Goal: Task Accomplishment & Management: Manage account settings

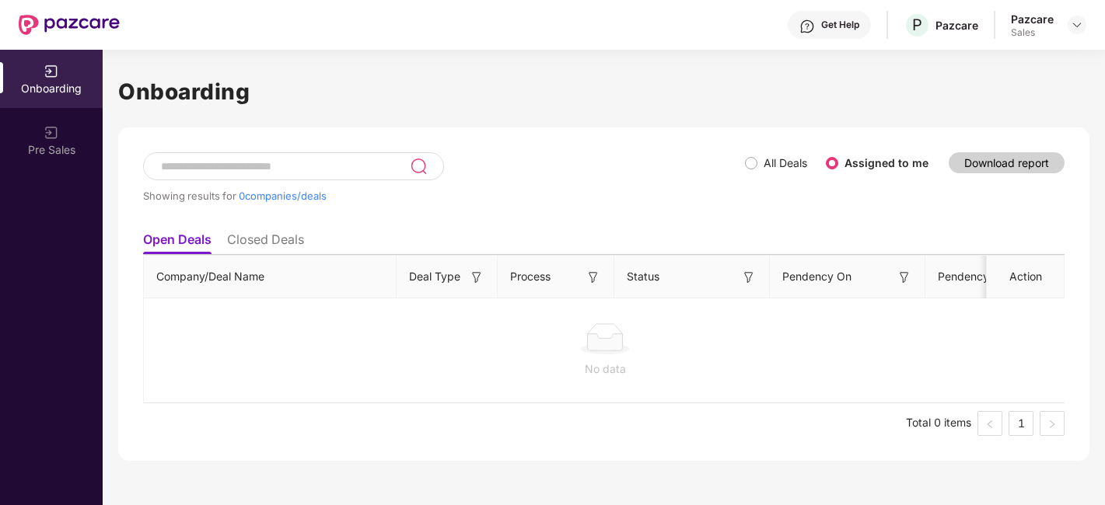
scroll to position [0, 1]
click at [1077, 27] on img at bounding box center [1076, 25] width 12 height 12
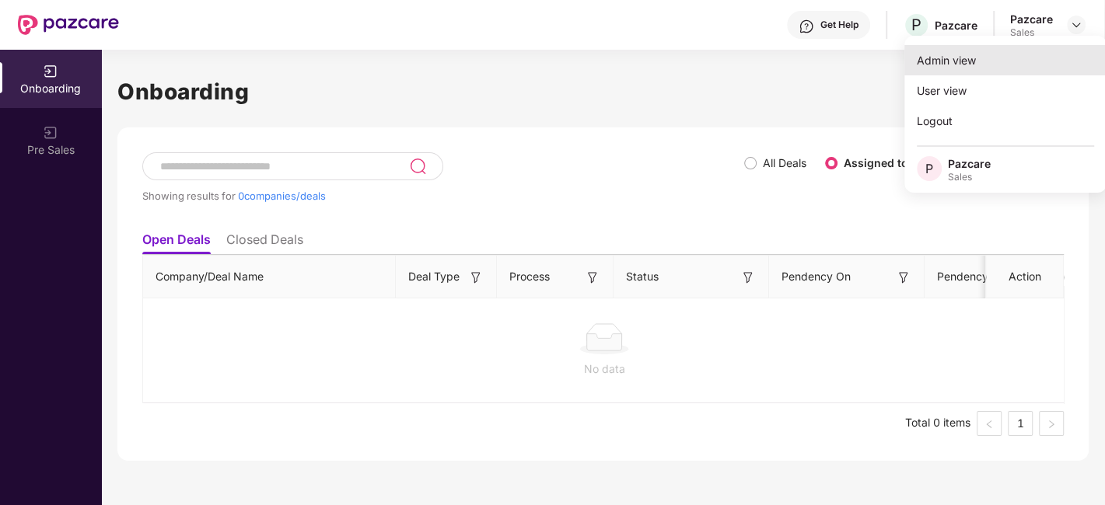
click at [962, 62] on div "Admin view" at bounding box center [1005, 60] width 202 height 30
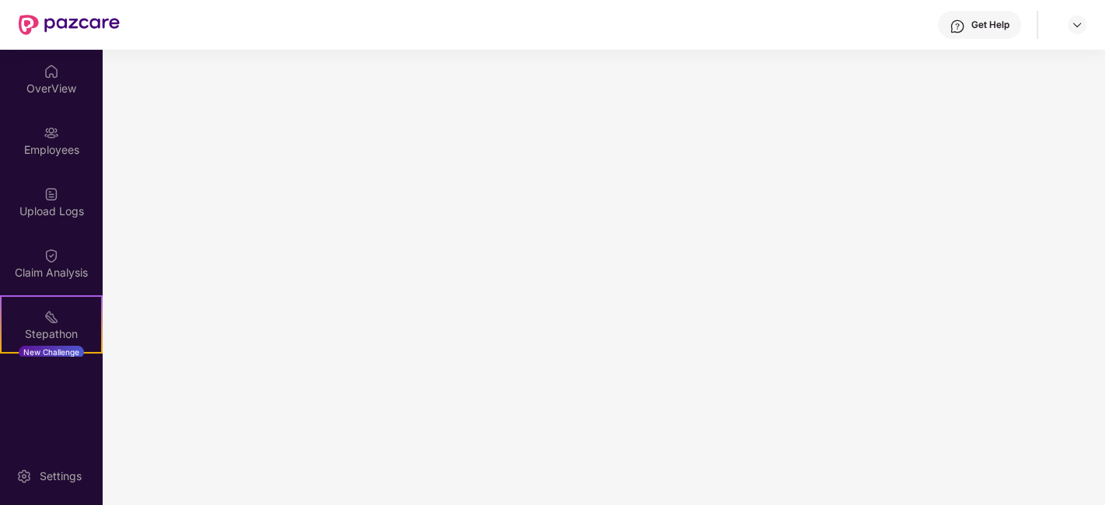
scroll to position [0, 0]
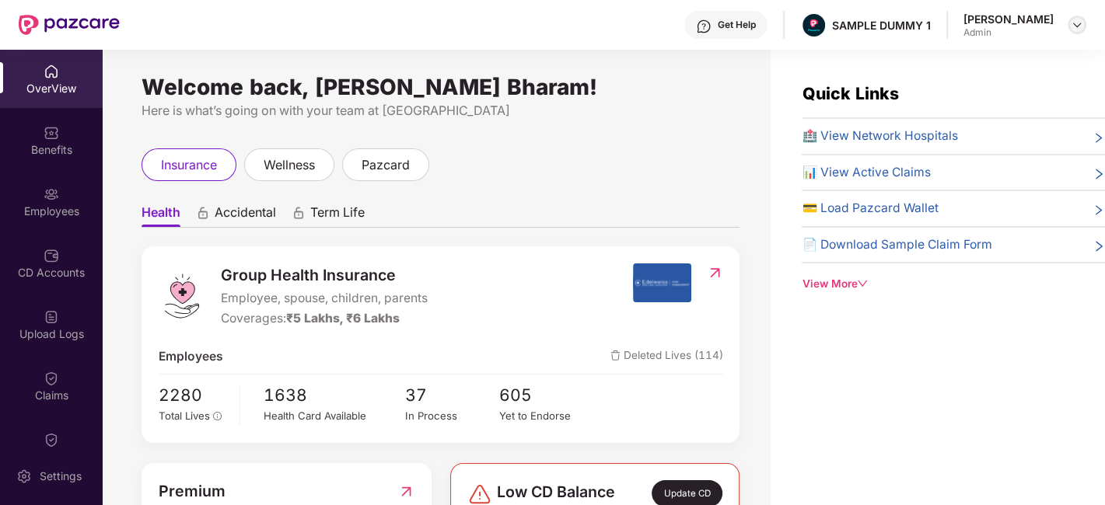
click at [1077, 25] on img at bounding box center [1076, 25] width 12 height 12
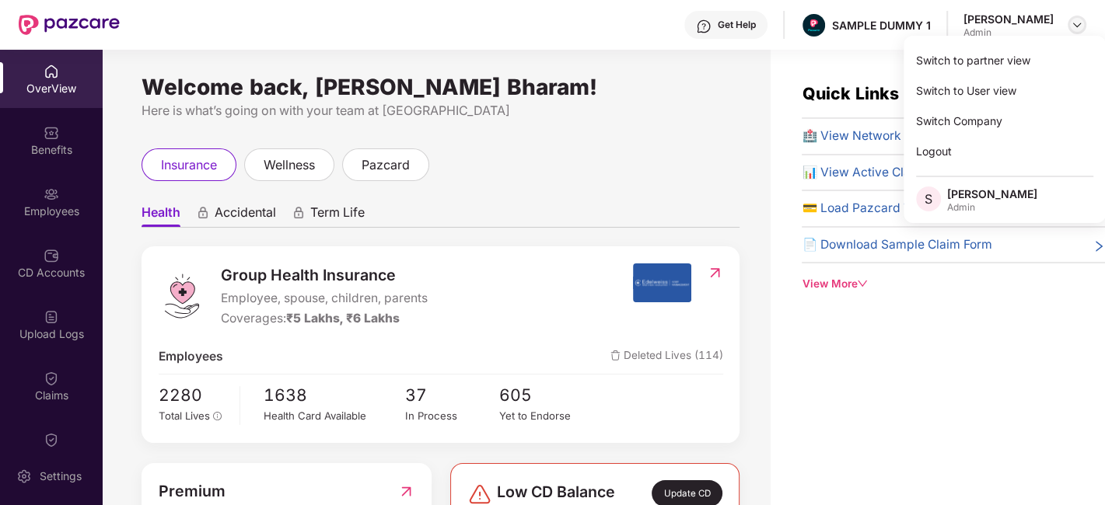
click at [1077, 25] on img at bounding box center [1076, 25] width 12 height 12
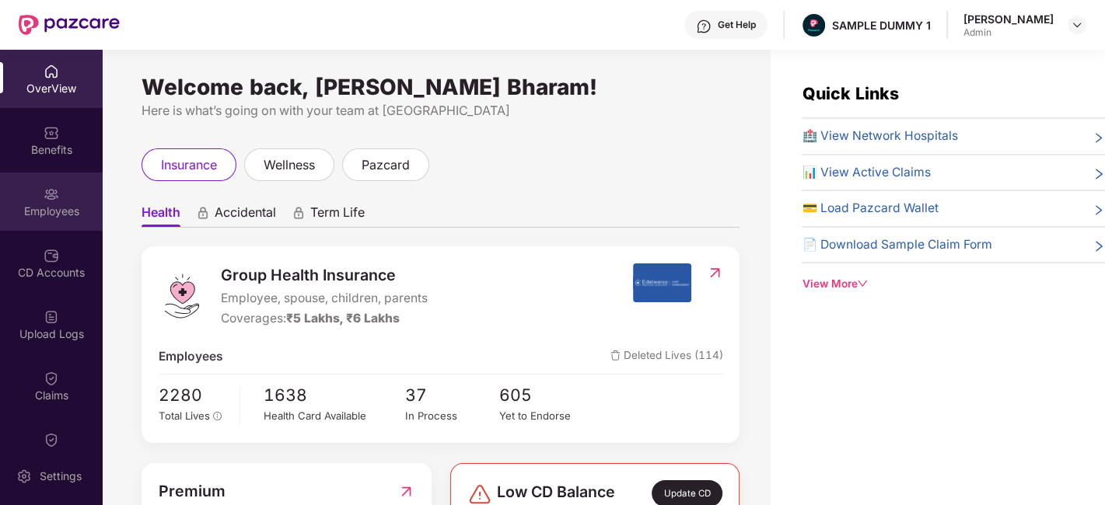
click at [65, 204] on div "Employees" at bounding box center [51, 212] width 103 height 16
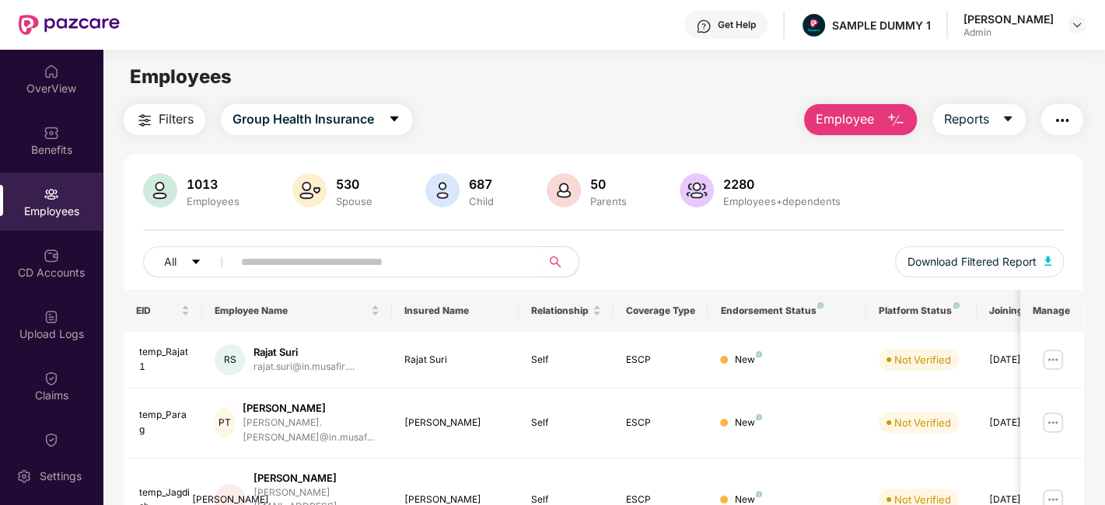
click at [889, 114] on img "button" at bounding box center [895, 120] width 19 height 19
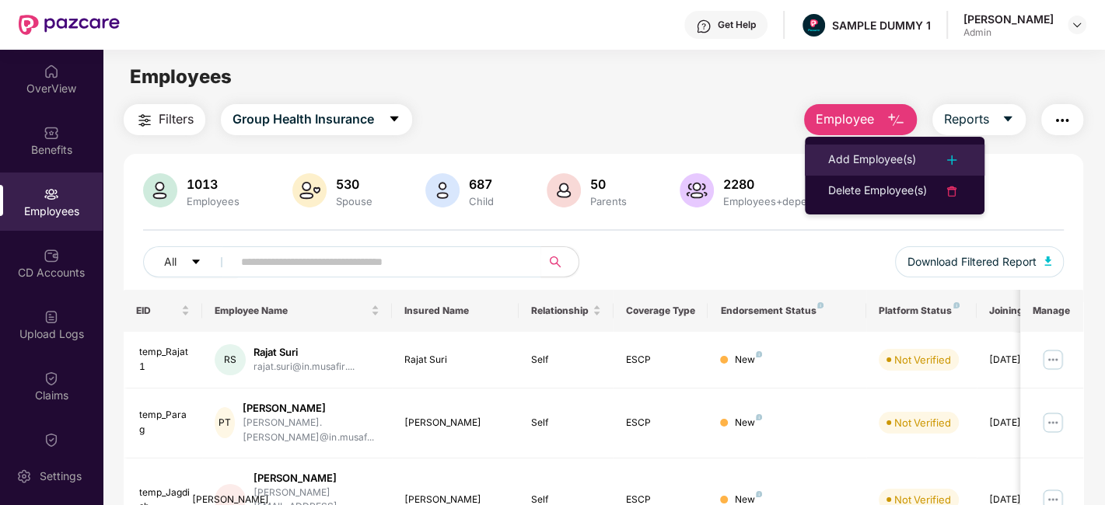
click at [897, 166] on div "Add Employee(s)" at bounding box center [872, 160] width 88 height 19
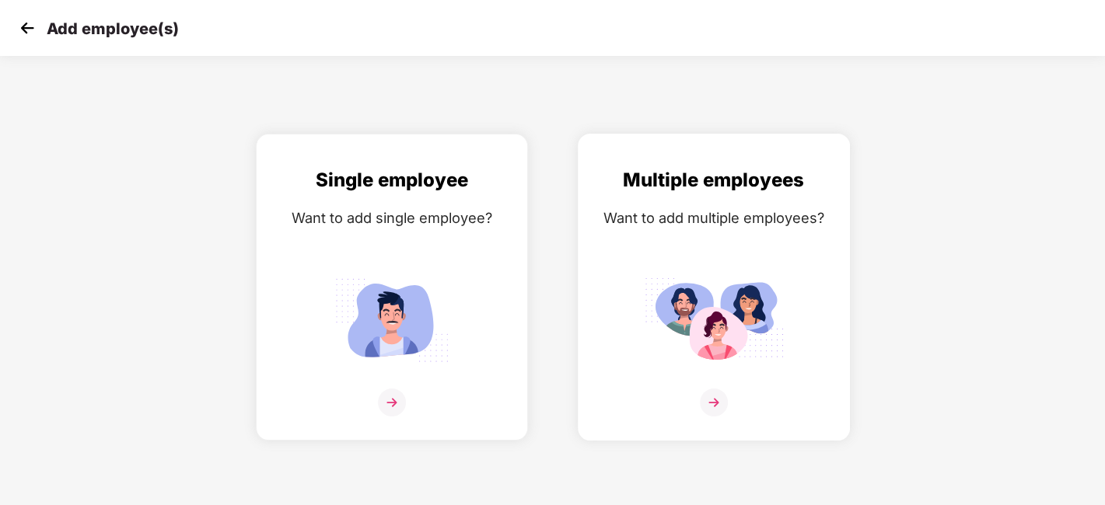
click at [711, 398] on img at bounding box center [714, 403] width 28 height 28
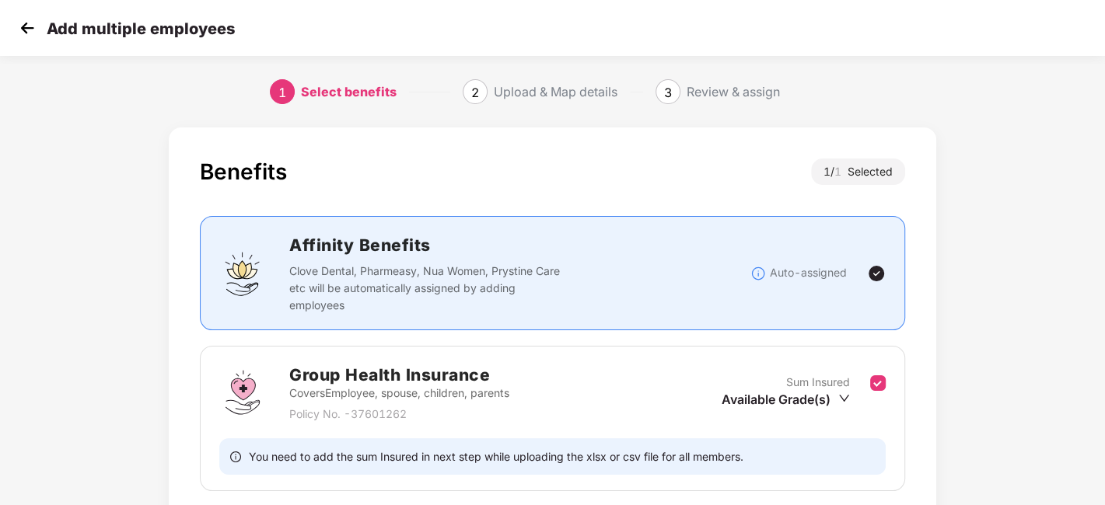
scroll to position [120, 0]
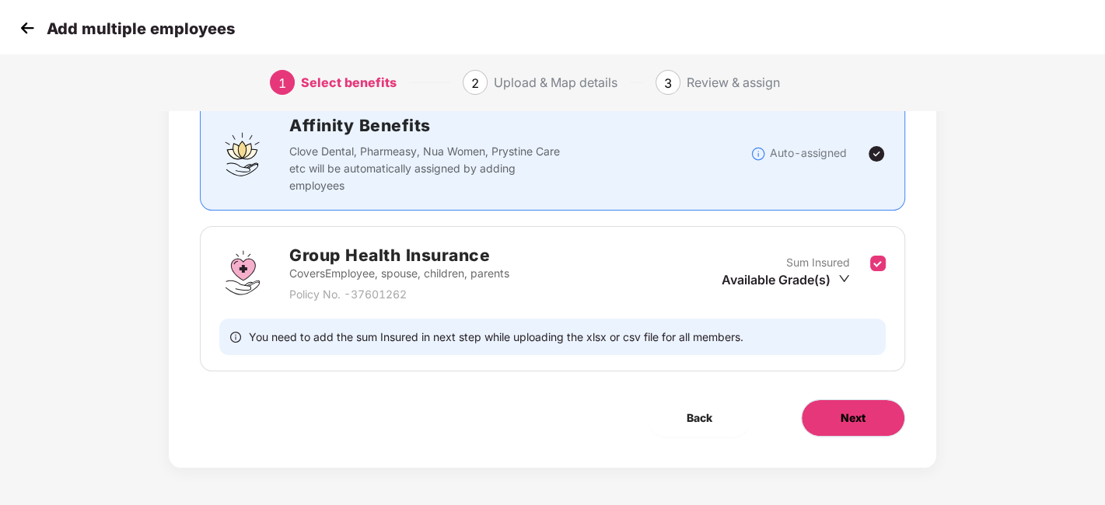
click at [833, 415] on button "Next" at bounding box center [853, 418] width 104 height 37
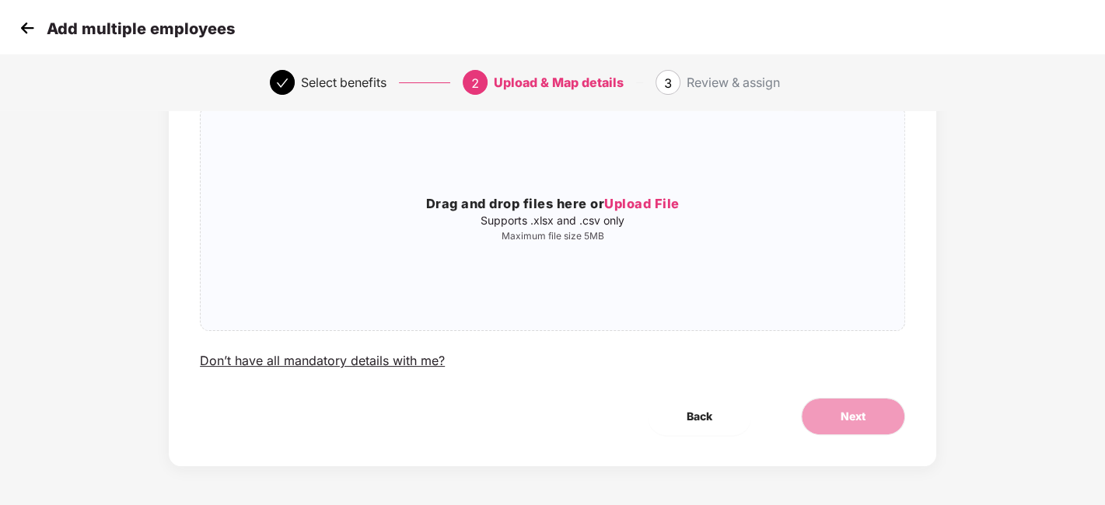
scroll to position [0, 0]
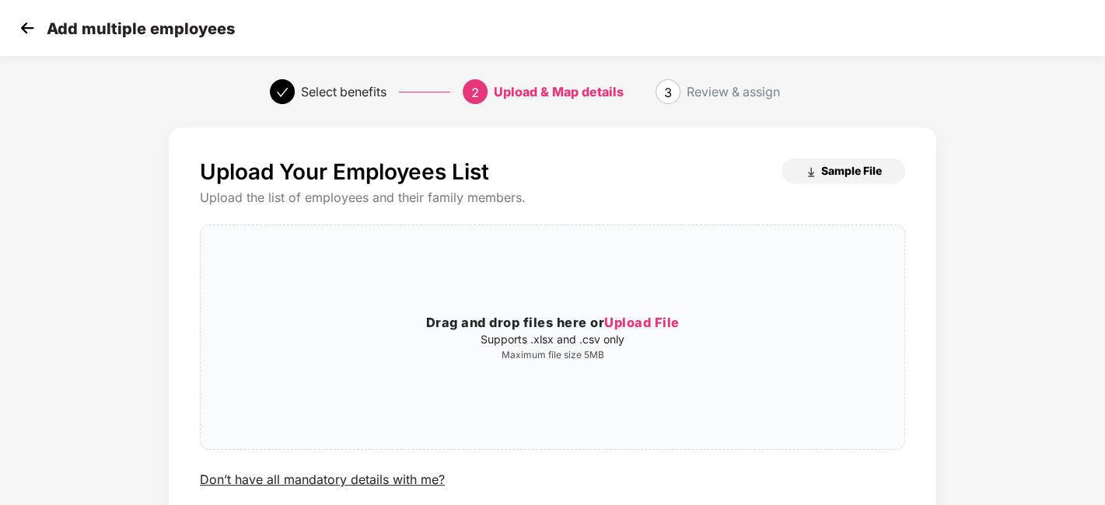
click at [849, 163] on span "Sample File" at bounding box center [851, 170] width 61 height 15
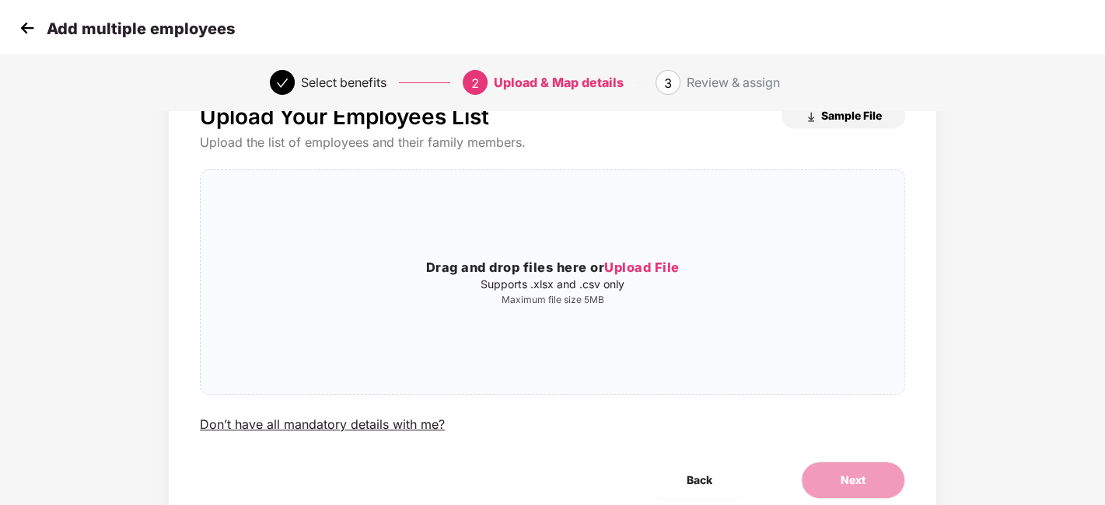
scroll to position [50, 0]
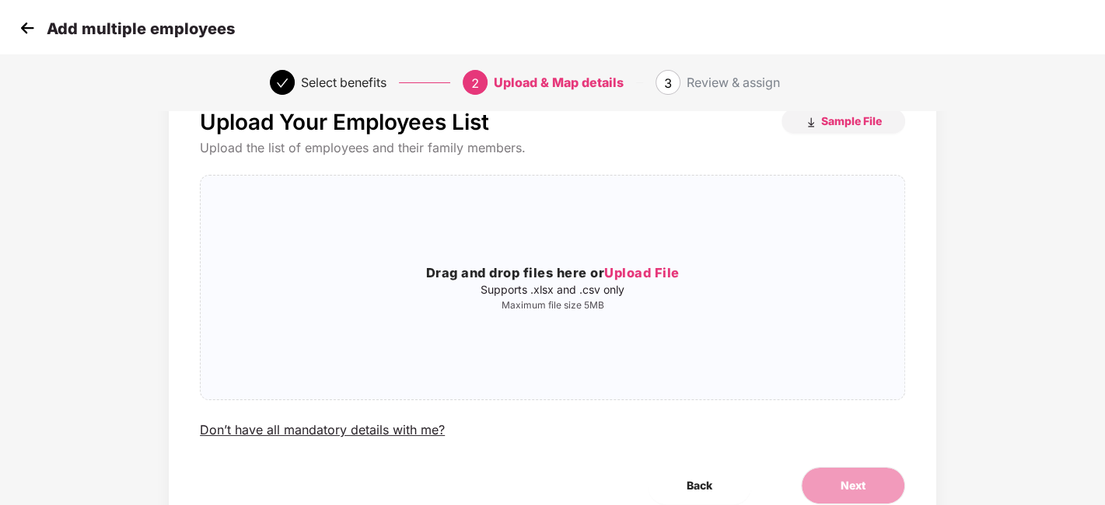
click at [26, 26] on img at bounding box center [27, 27] width 23 height 23
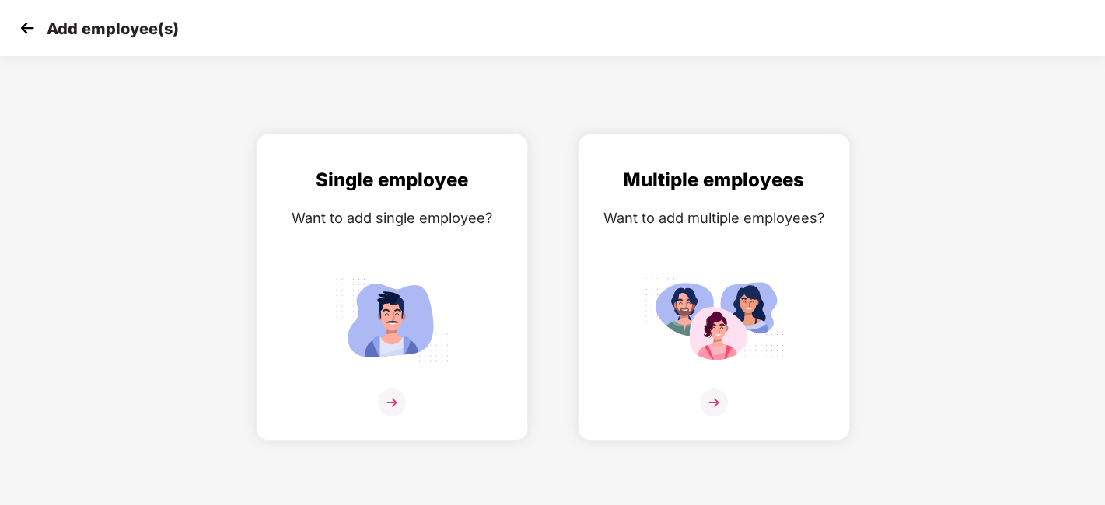
click at [26, 26] on img at bounding box center [27, 27] width 23 height 23
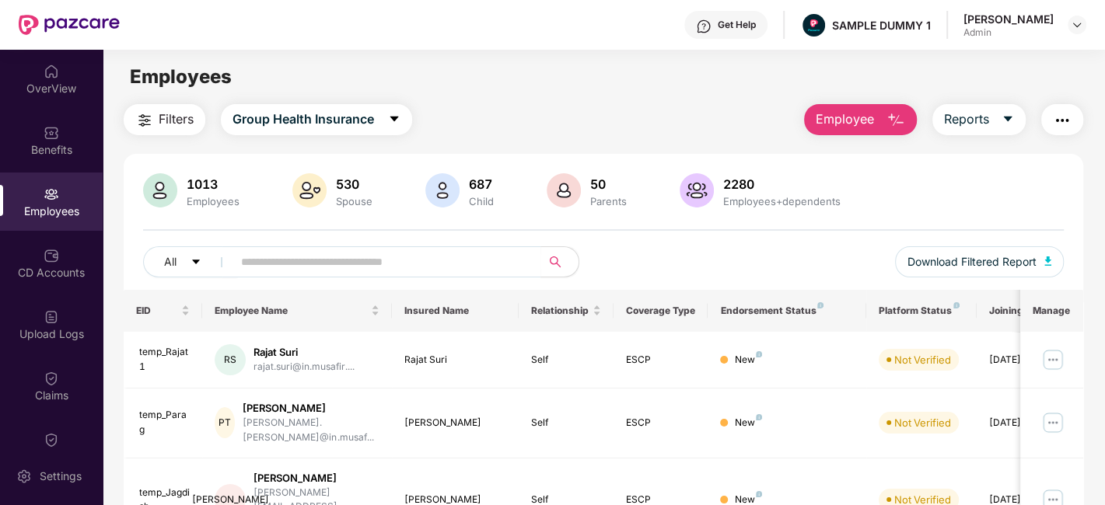
click at [877, 127] on button "Employee" at bounding box center [860, 119] width 113 height 31
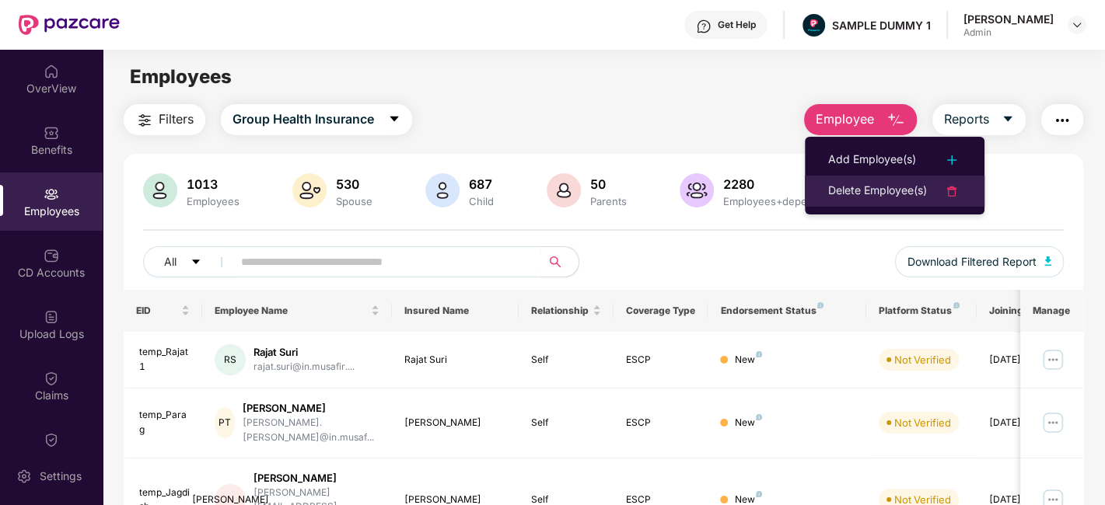
click at [879, 201] on li "Delete Employee(s)" at bounding box center [895, 191] width 180 height 31
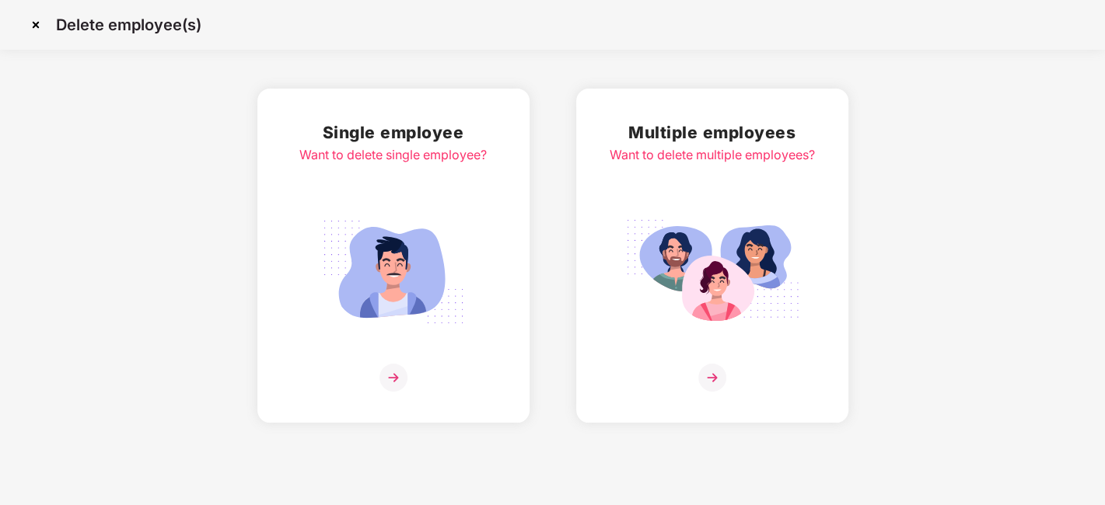
click at [389, 378] on img at bounding box center [393, 378] width 28 height 28
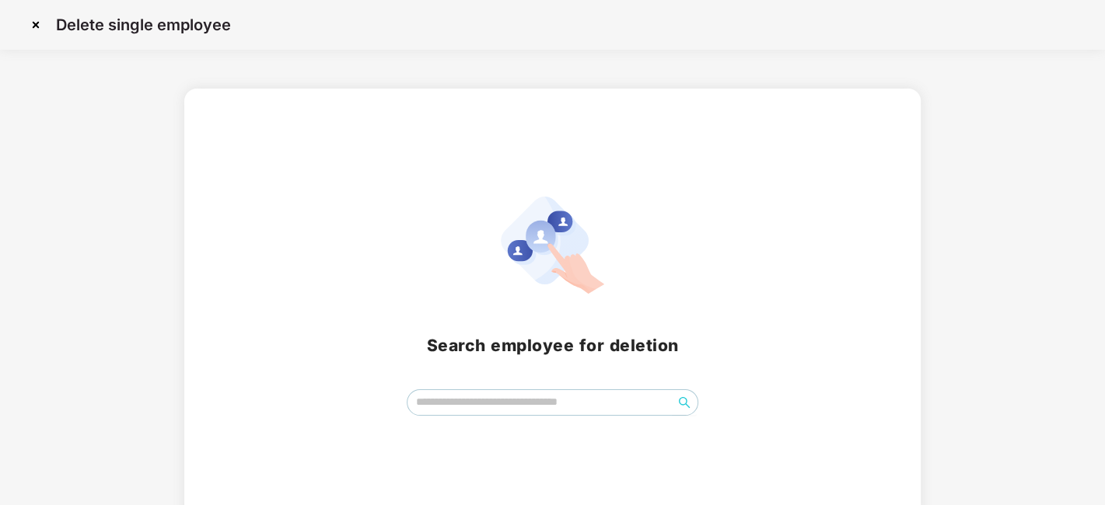
scroll to position [18, 0]
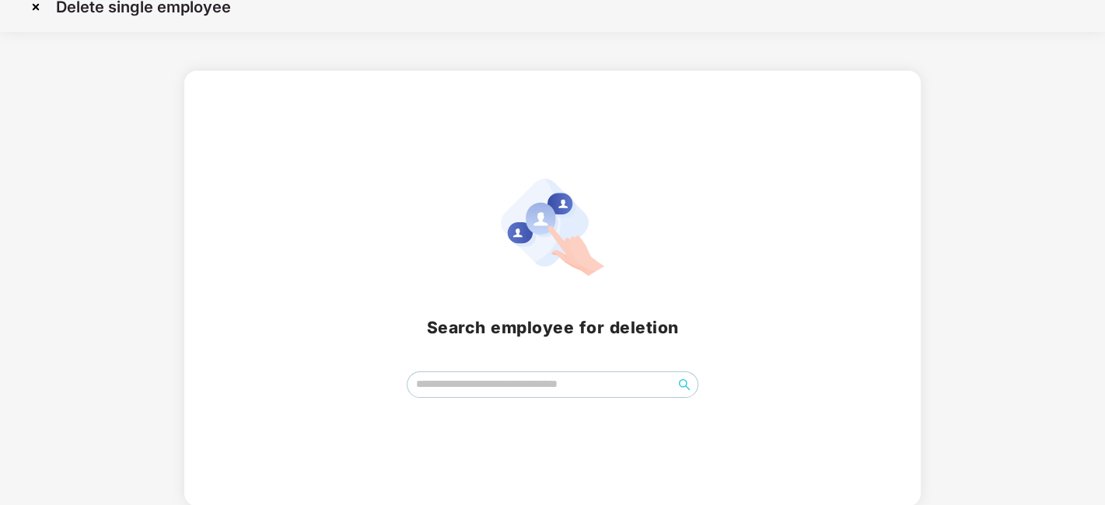
drag, startPoint x: 456, startPoint y: 367, endPoint x: 456, endPoint y: 389, distance: 22.6
click at [456, 389] on div "Search employee for deletion" at bounding box center [552, 288] width 699 height 219
click at [456, 389] on input "search" at bounding box center [539, 383] width 265 height 23
click at [33, 5] on img at bounding box center [35, 7] width 25 height 25
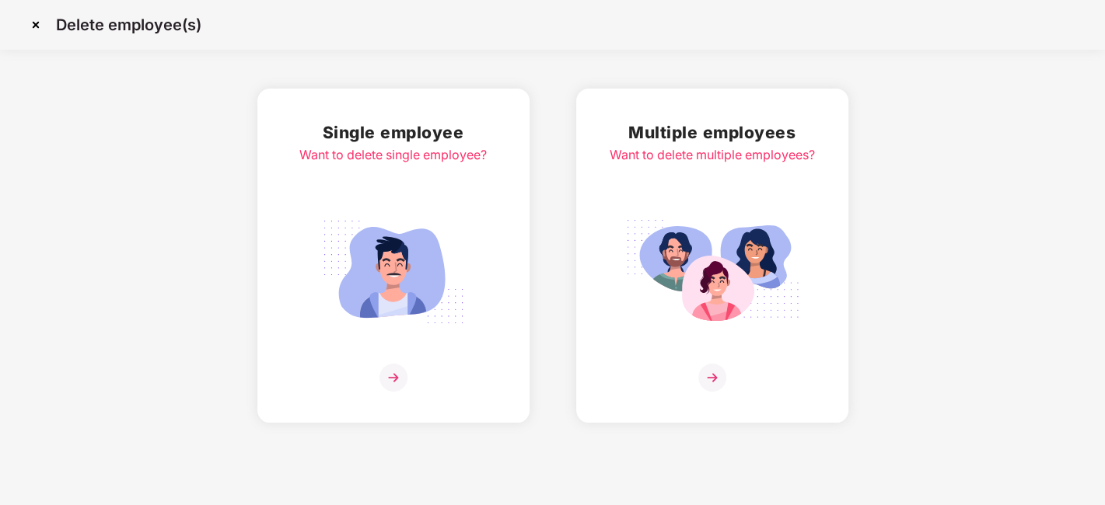
click at [37, 25] on img at bounding box center [35, 24] width 25 height 25
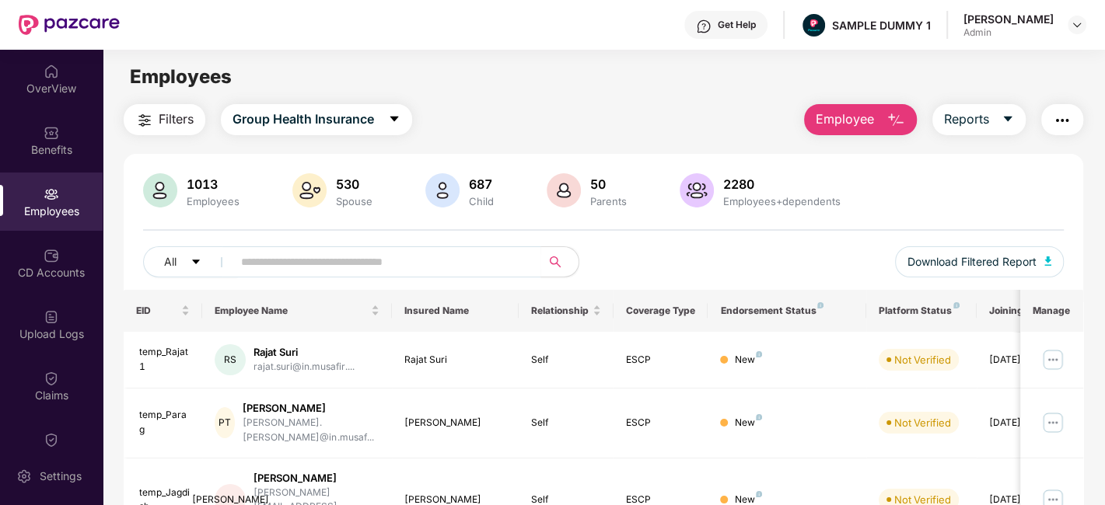
click at [54, 96] on div "OverView" at bounding box center [51, 79] width 103 height 58
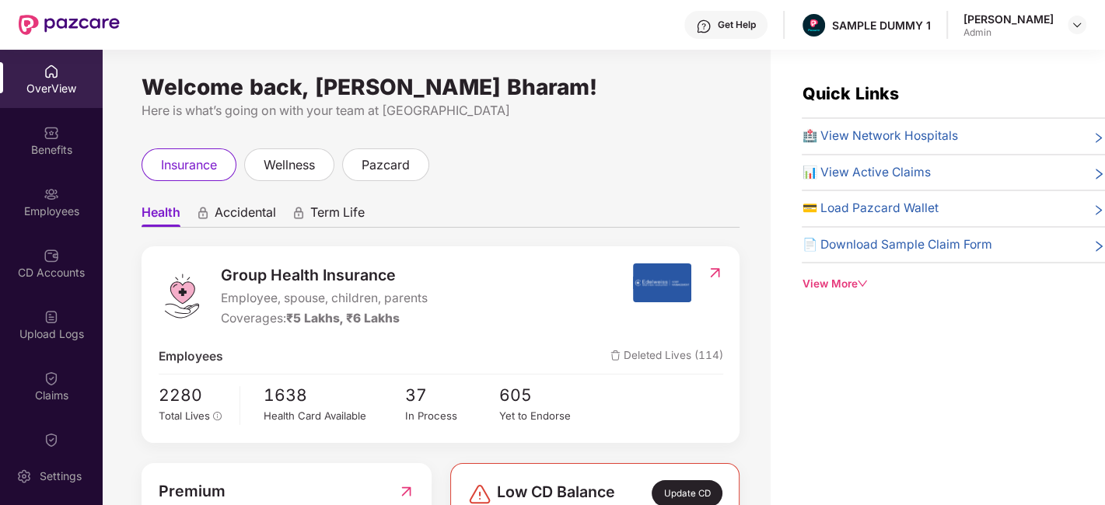
click at [235, 216] on span "Accidental" at bounding box center [245, 215] width 61 height 23
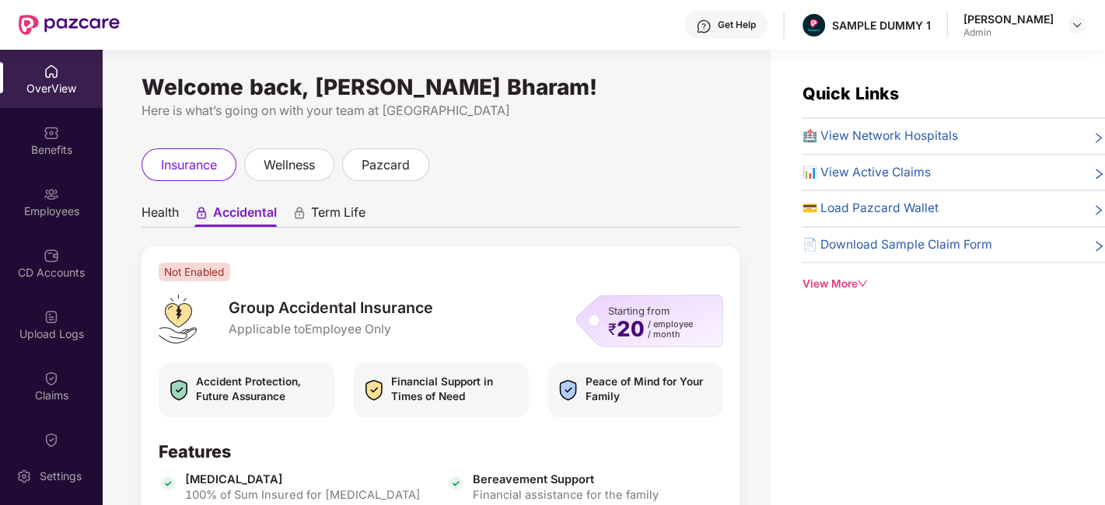
click at [162, 213] on span "Health" at bounding box center [159, 215] width 37 height 23
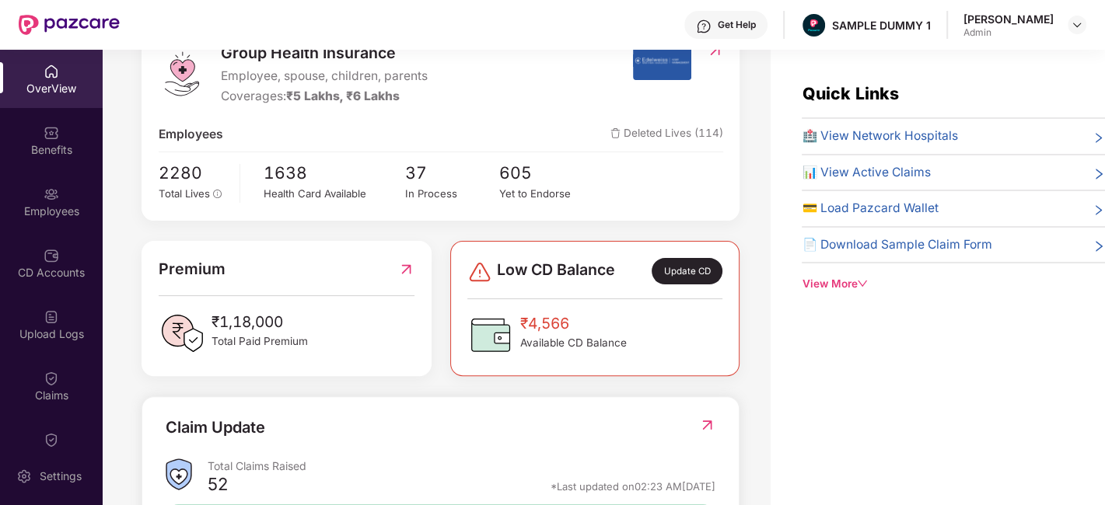
scroll to position [330, 0]
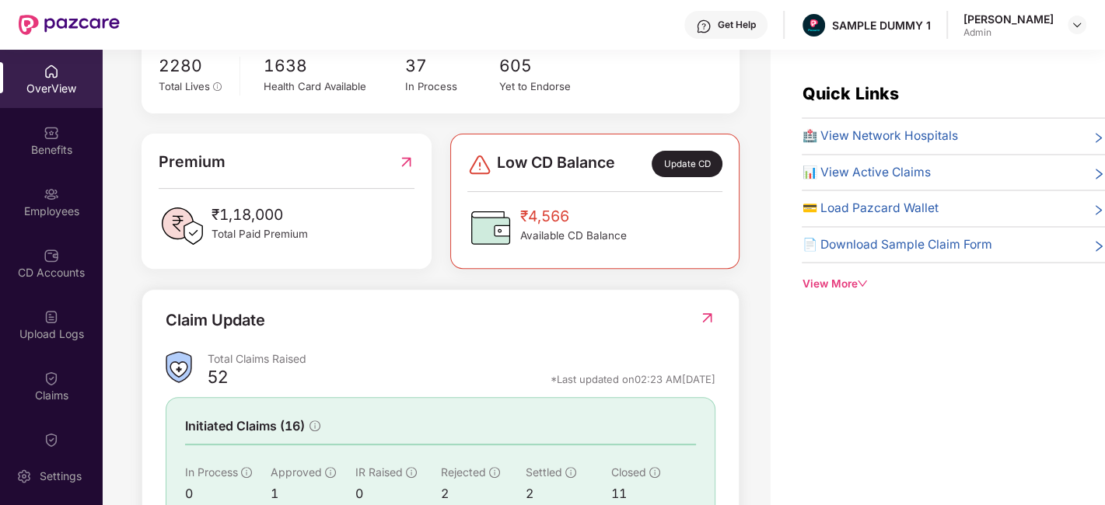
click at [703, 167] on div "Update CD" at bounding box center [686, 164] width 70 height 26
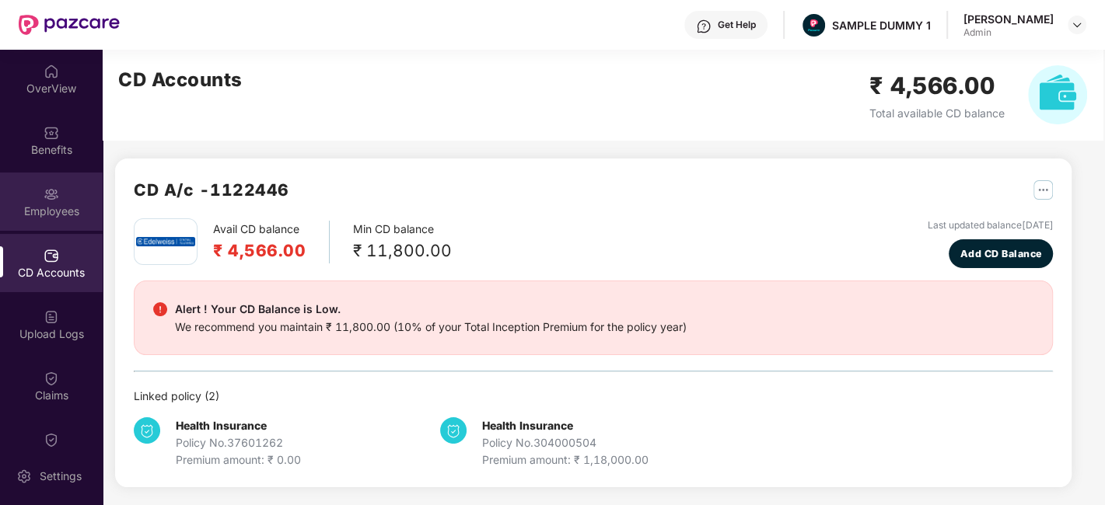
click at [25, 179] on div "Employees" at bounding box center [51, 202] width 103 height 58
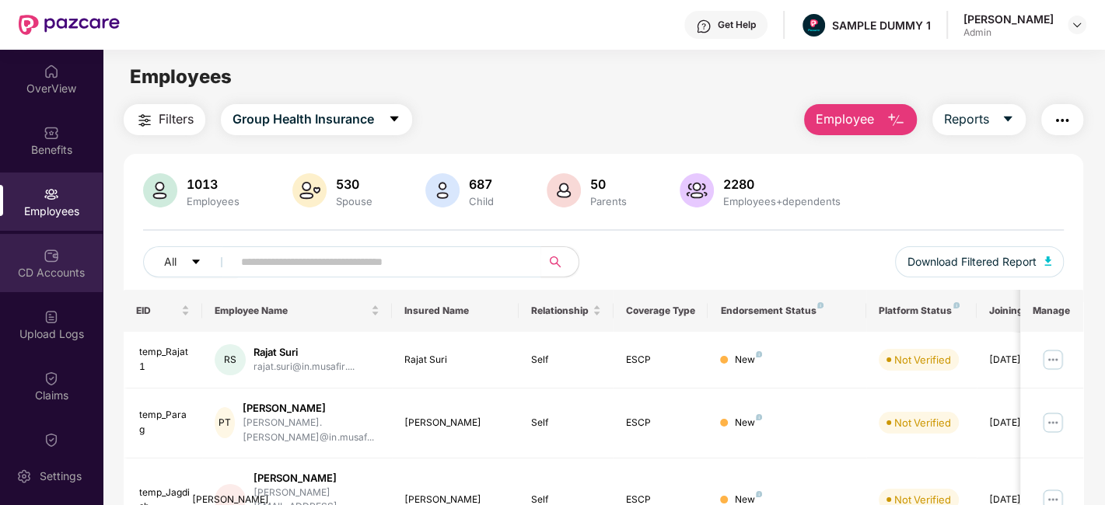
click at [40, 249] on div "CD Accounts" at bounding box center [51, 263] width 103 height 58
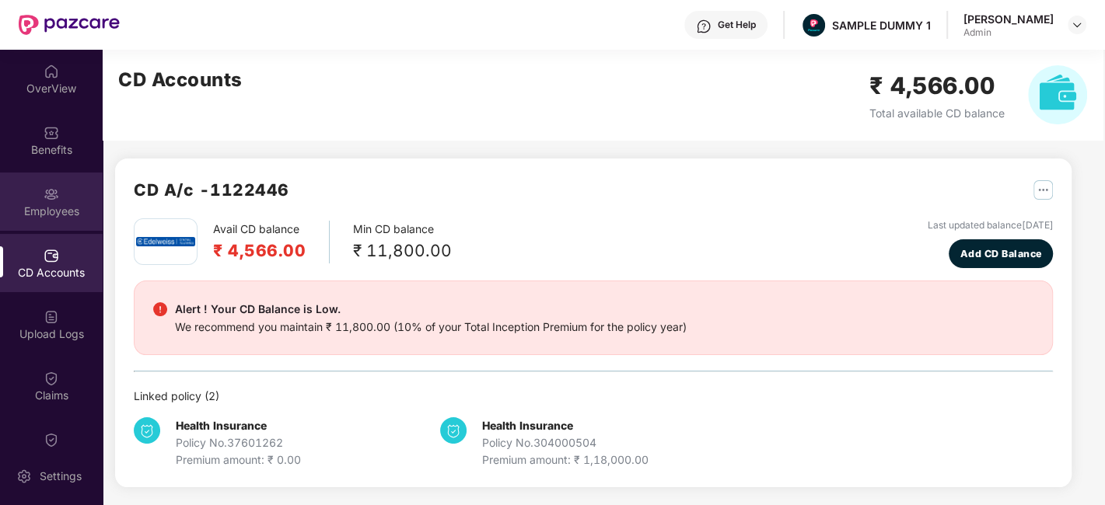
click at [47, 204] on div "Employees" at bounding box center [51, 212] width 103 height 16
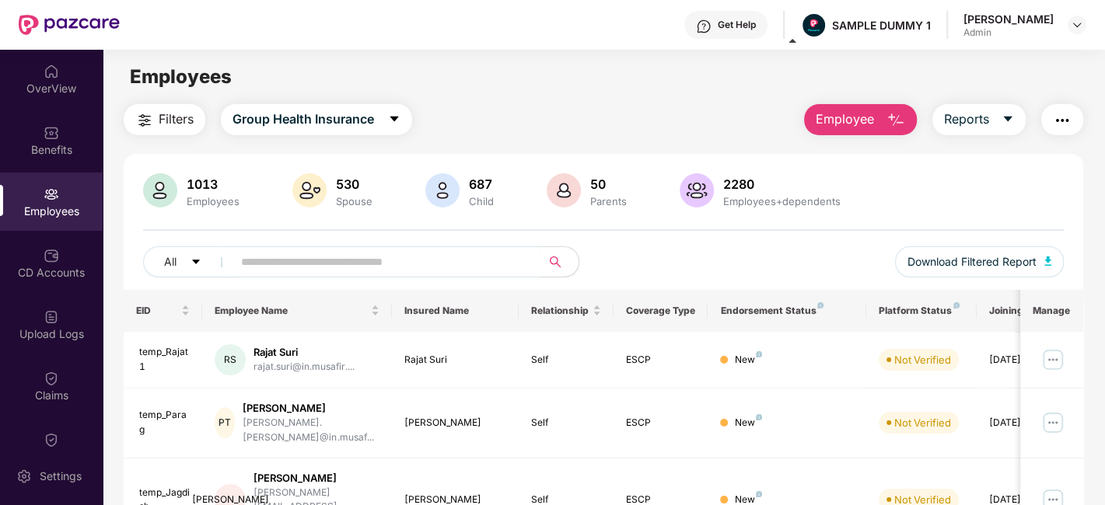
click at [870, 131] on button "Employee" at bounding box center [860, 119] width 113 height 31
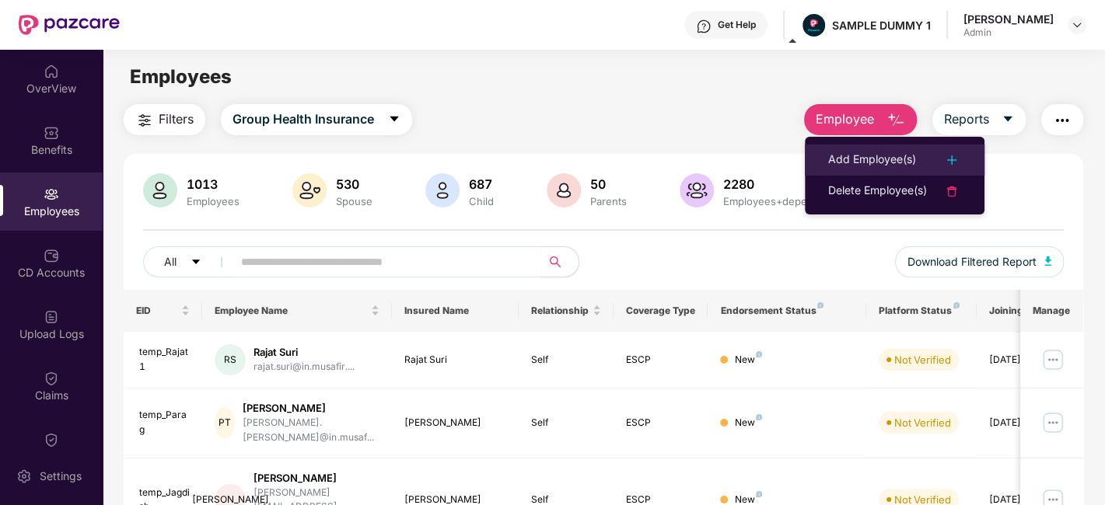
click at [868, 158] on div "Add Employee(s)" at bounding box center [872, 160] width 88 height 19
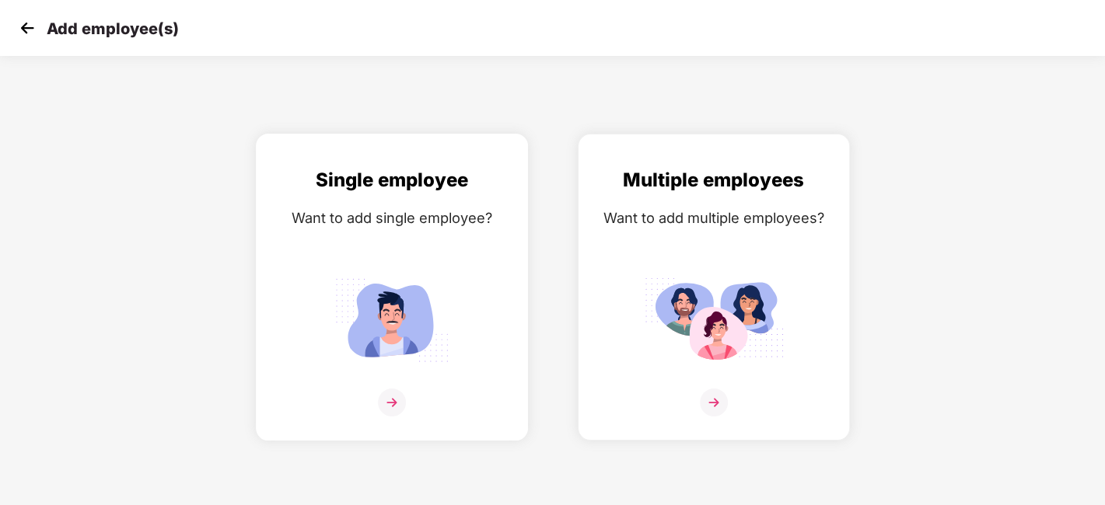
click at [384, 396] on img at bounding box center [392, 403] width 28 height 28
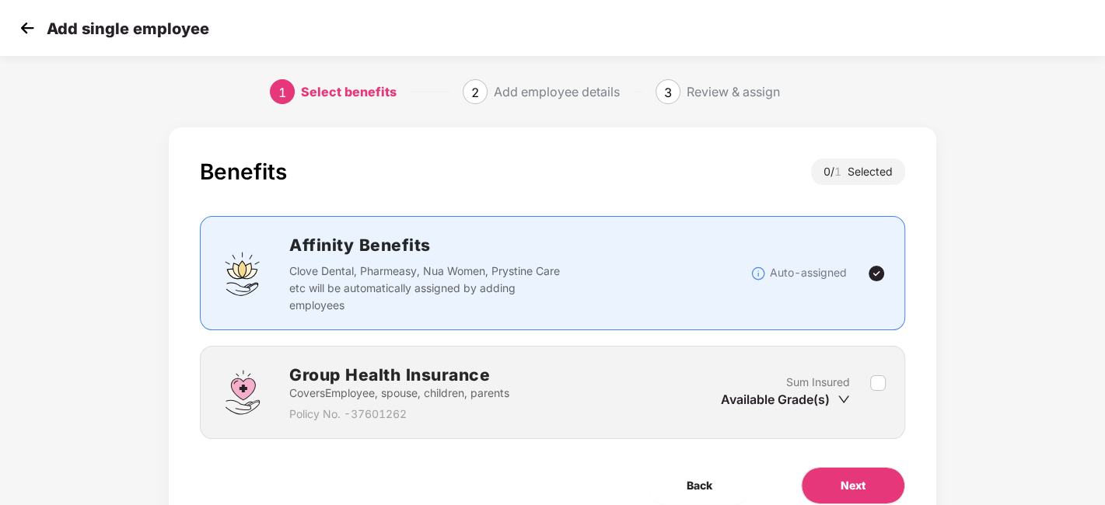
scroll to position [68, 0]
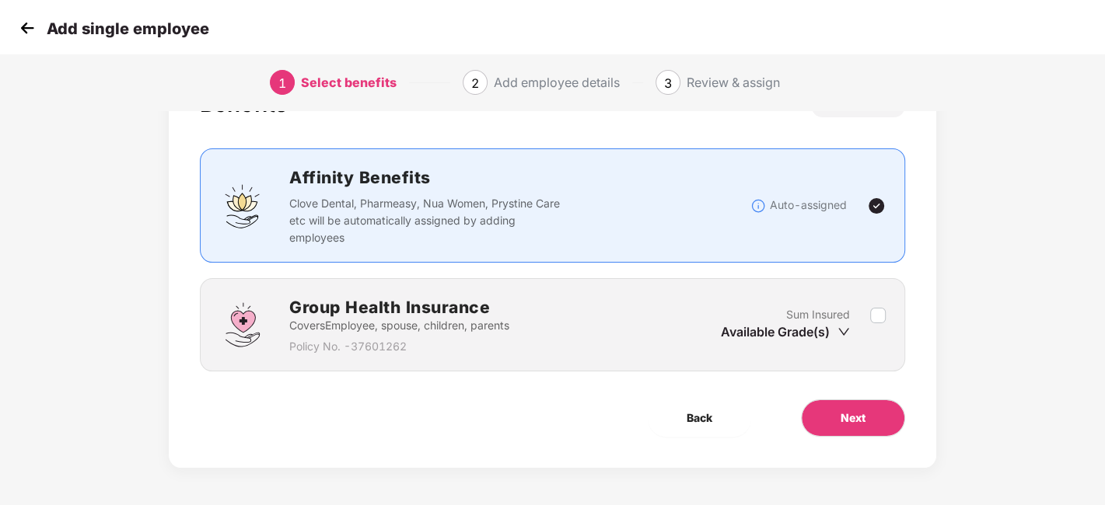
click at [871, 312] on div "Group Health Insurance Covers Employee, spouse, children, parents Policy No. - …" at bounding box center [552, 324] width 705 height 93
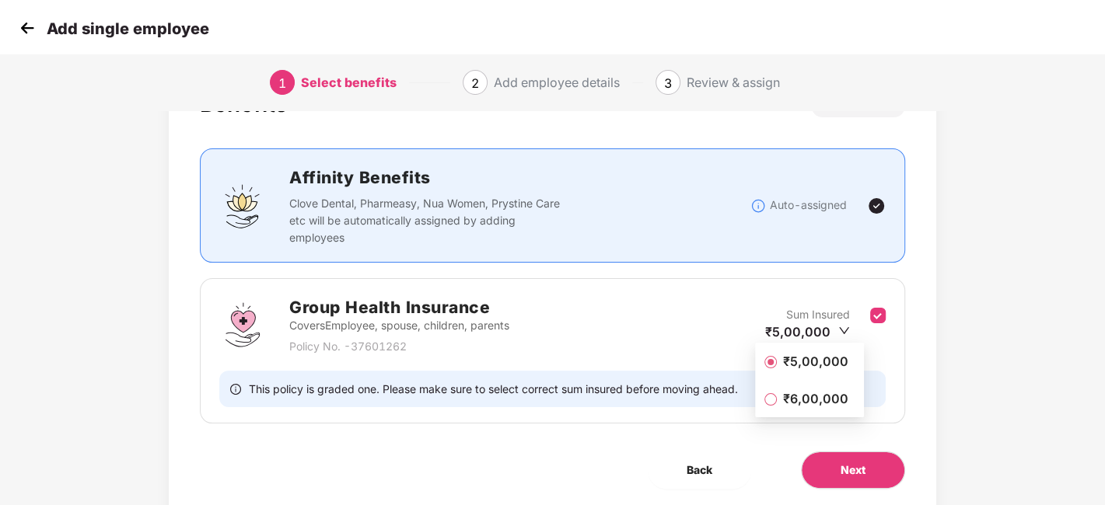
click at [806, 359] on span "₹5,00,000" at bounding box center [816, 361] width 78 height 17
click at [838, 461] on button "Next" at bounding box center [853, 470] width 104 height 37
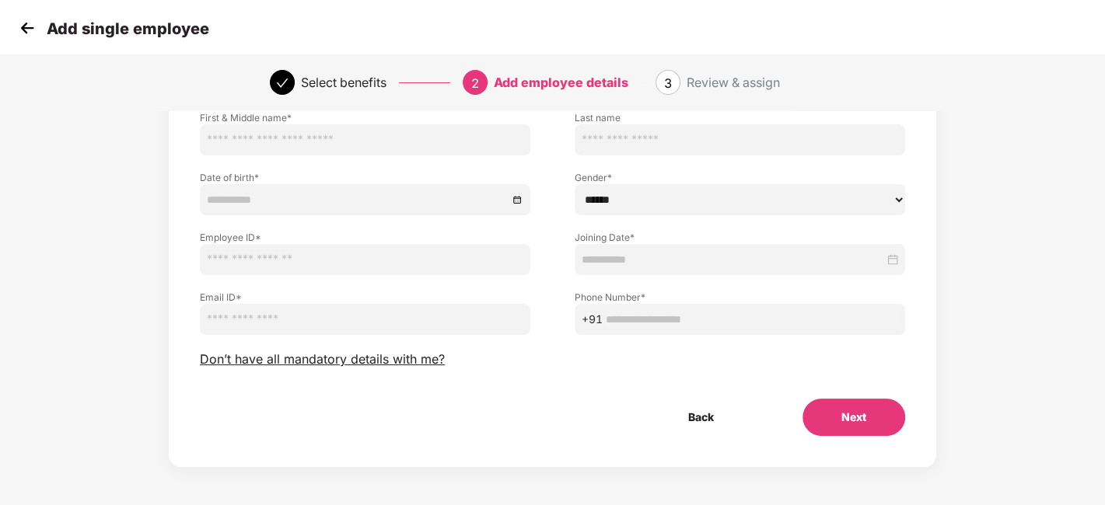
scroll to position [0, 0]
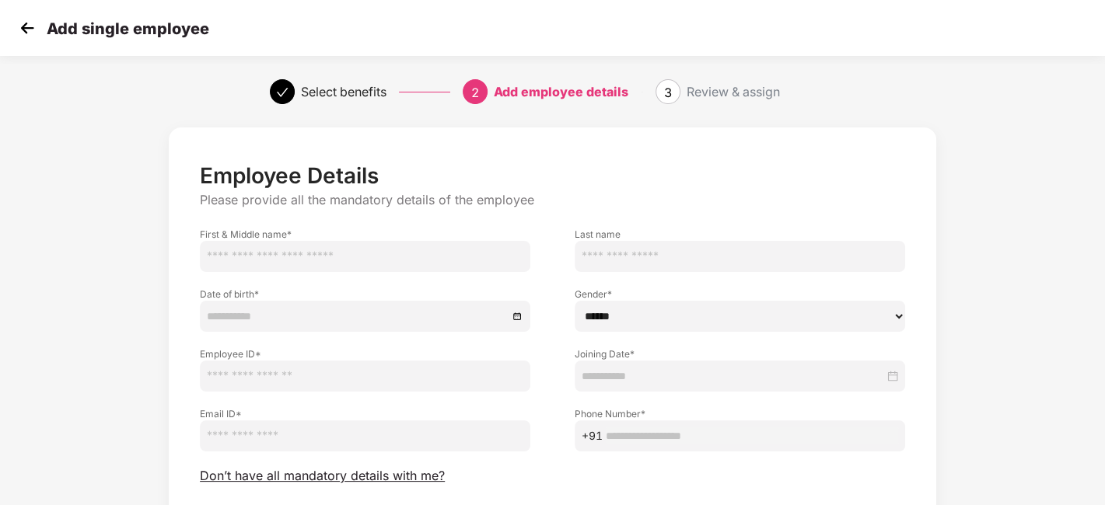
click at [16, 27] on img at bounding box center [27, 27] width 23 height 23
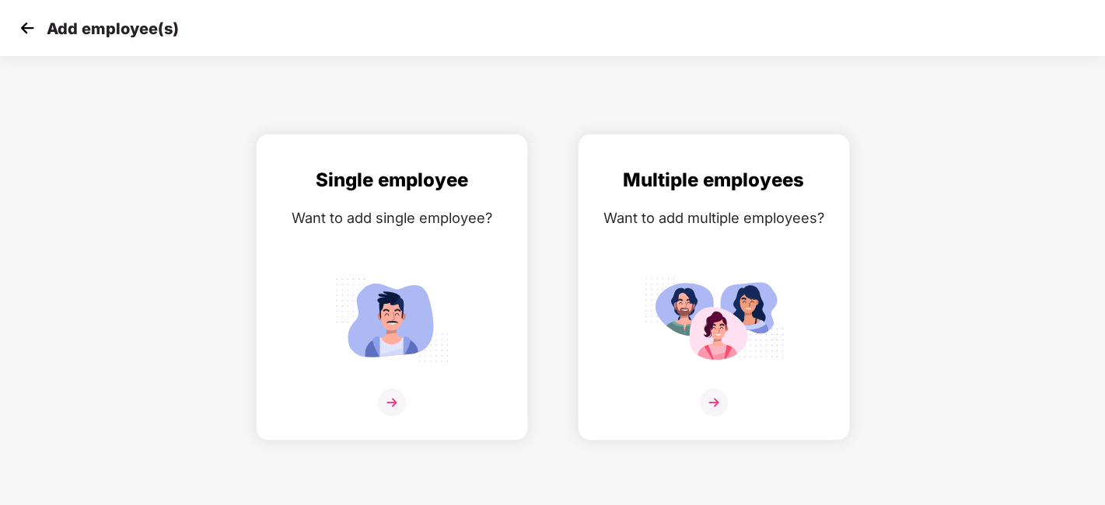
click at [16, 27] on img at bounding box center [27, 27] width 23 height 23
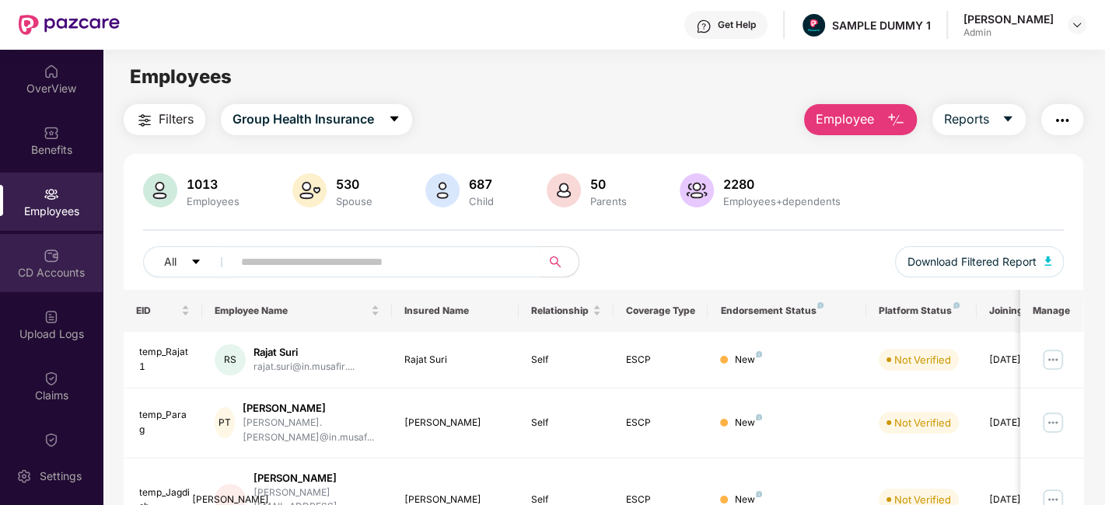
click at [26, 275] on div "CD Accounts" at bounding box center [51, 273] width 103 height 16
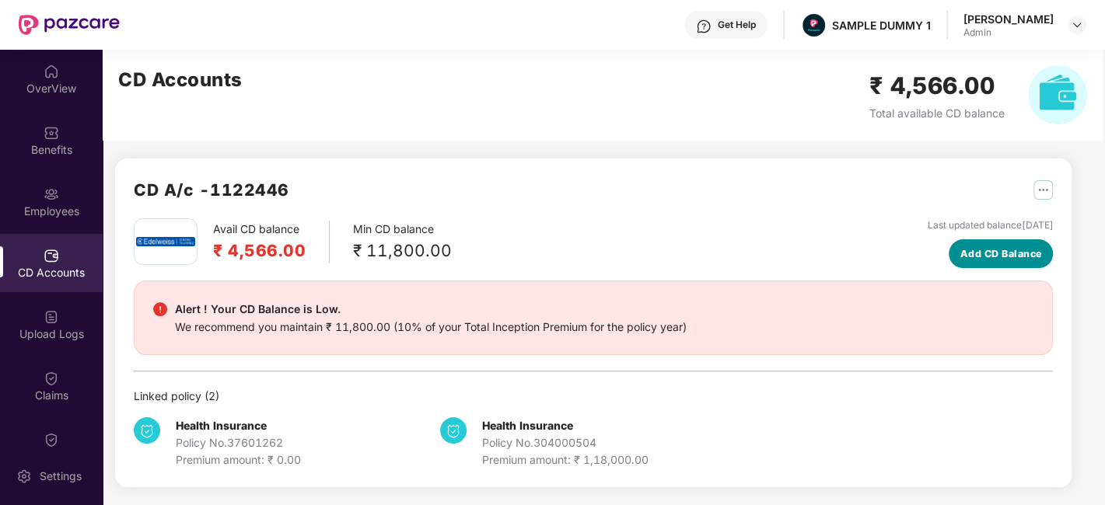
click at [986, 257] on span "Add CD Balance" at bounding box center [1001, 254] width 82 height 16
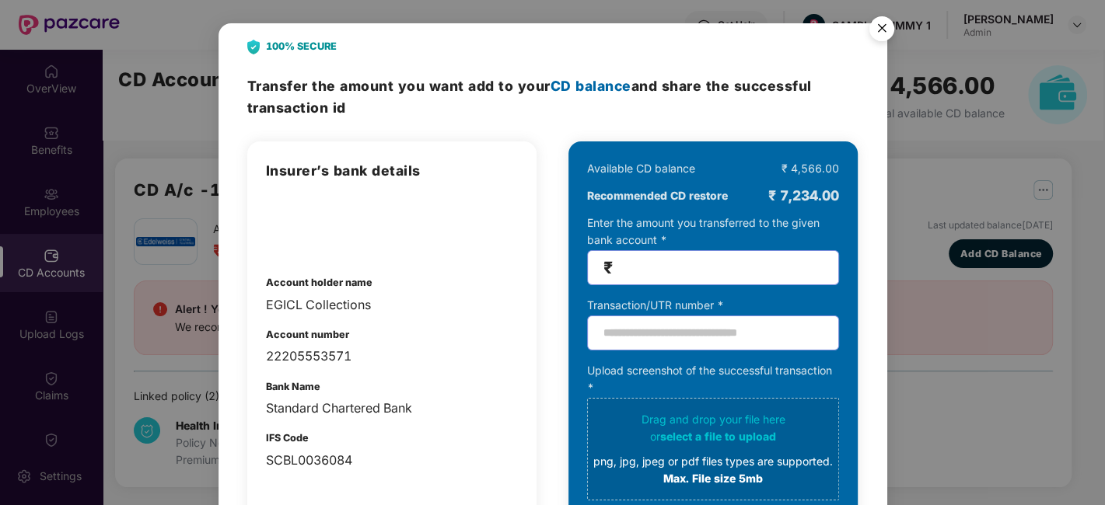
scroll to position [47, 0]
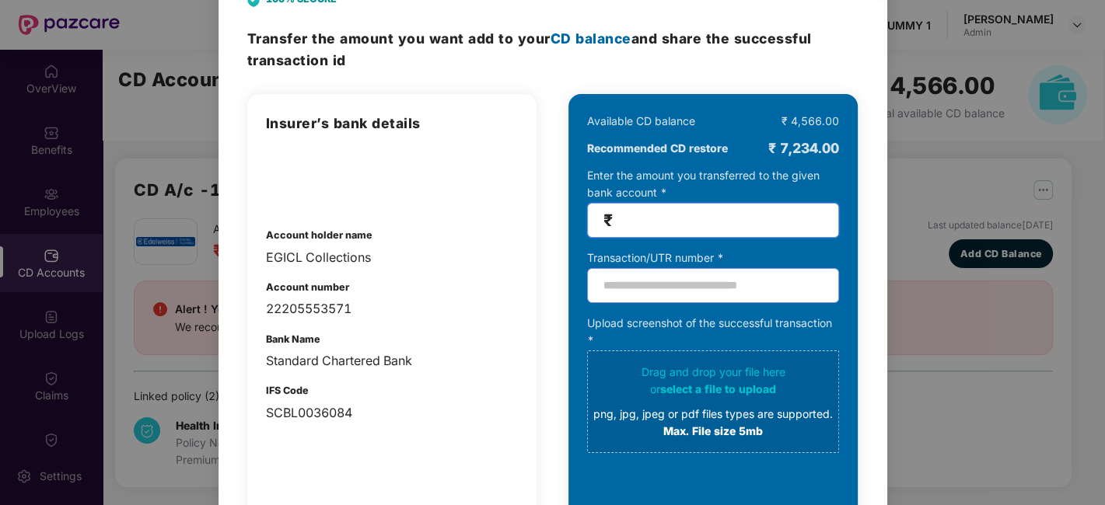
click at [721, 224] on input "number" at bounding box center [719, 220] width 207 height 18
click at [708, 285] on input "text" at bounding box center [713, 285] width 252 height 35
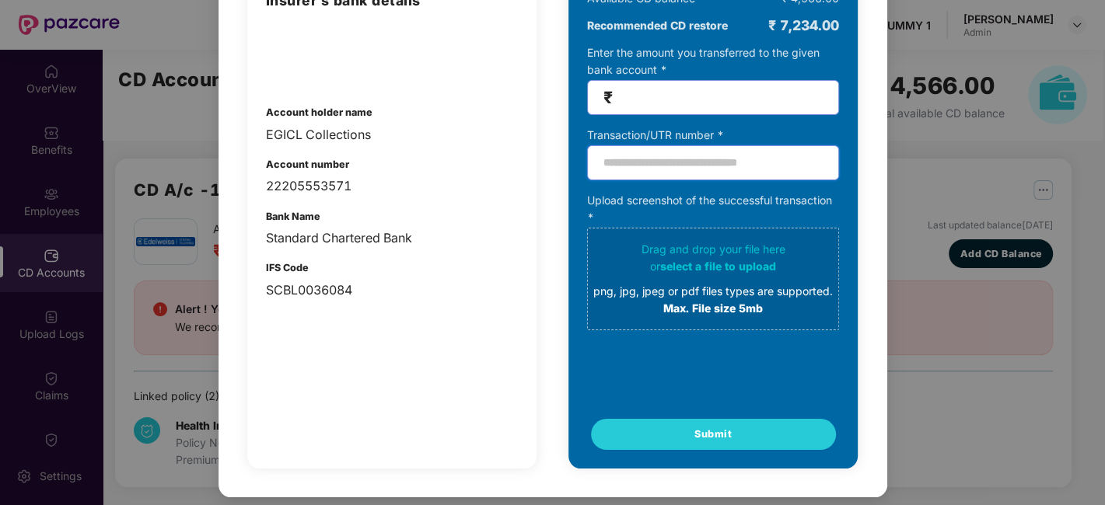
scroll to position [0, 0]
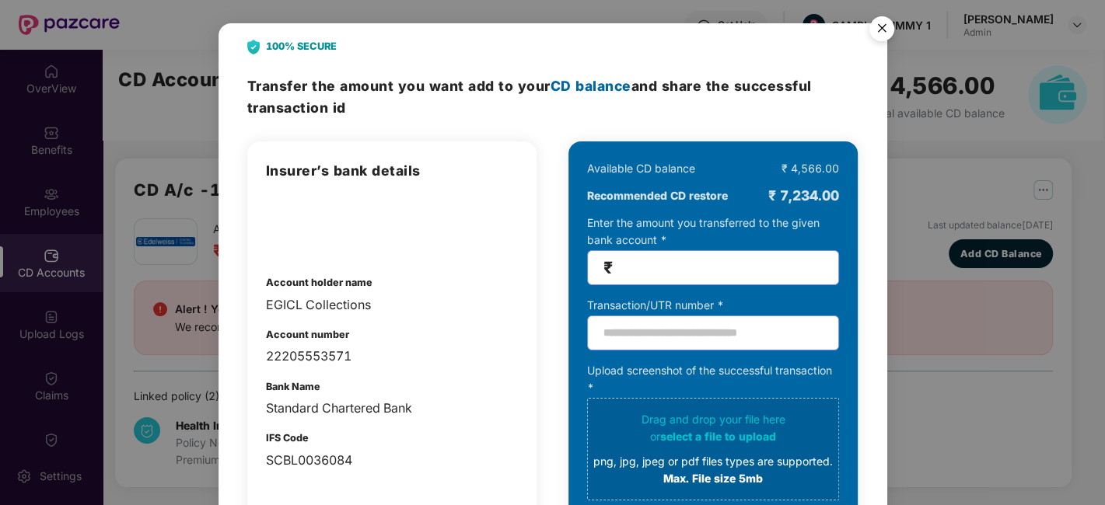
click at [870, 25] on img "Close" at bounding box center [882, 31] width 44 height 44
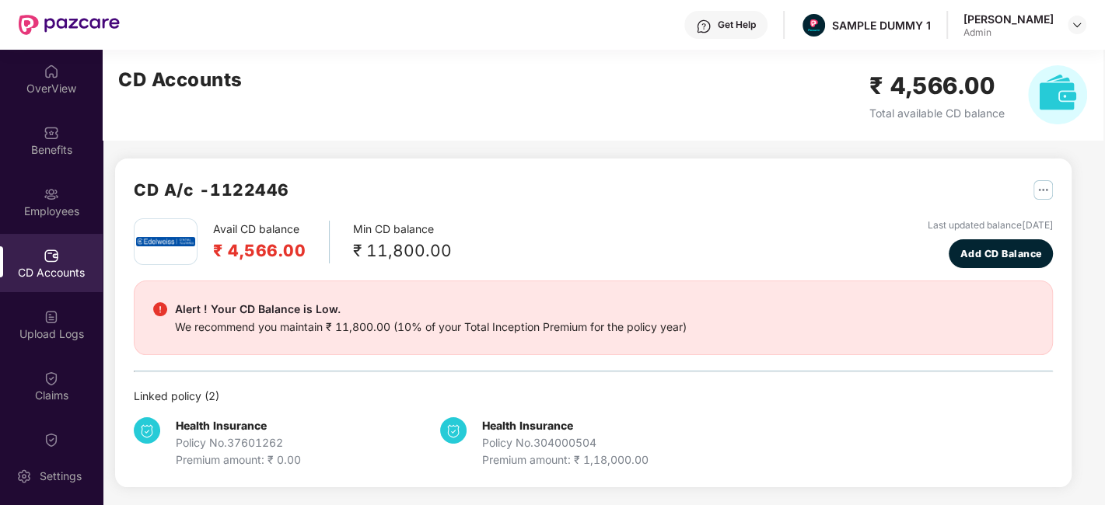
click at [702, 155] on div "CD A/c - 1122446 Avail CD balance ₹ 4,566.00 Min CD balance ₹ 11,800.00 Last up…" at bounding box center [587, 278] width 969 height 456
click at [48, 75] on img at bounding box center [52, 72] width 16 height 16
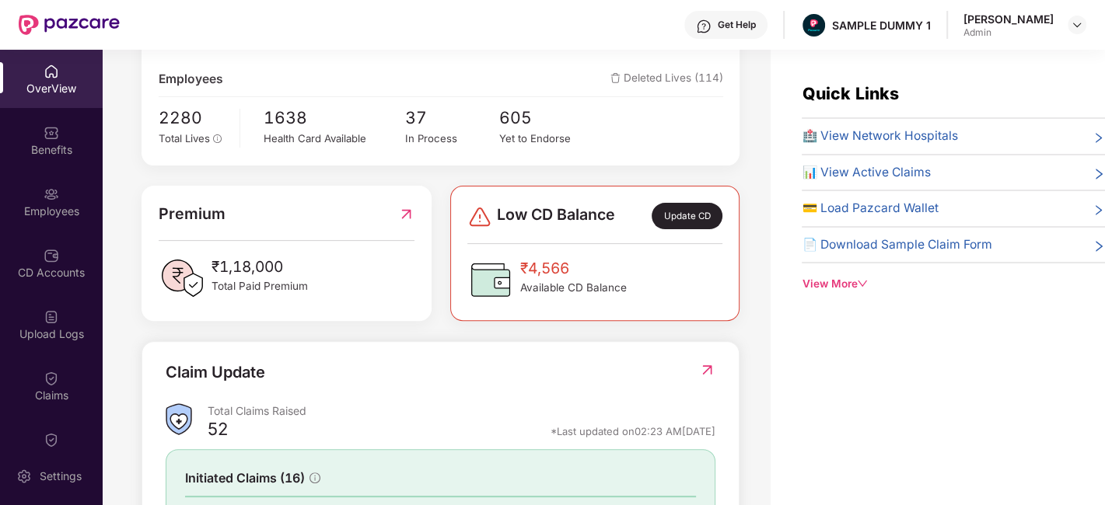
scroll to position [281, 0]
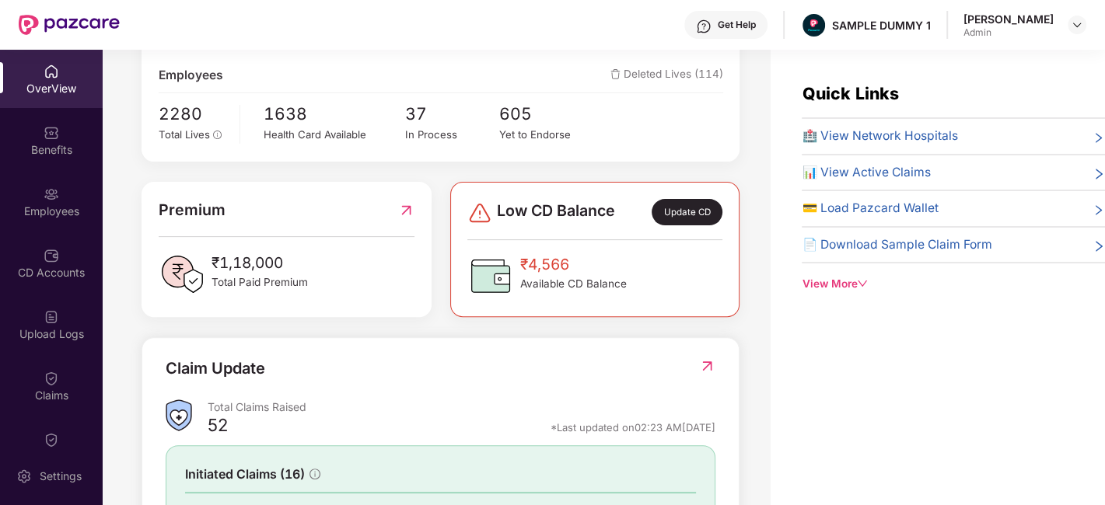
click at [655, 204] on div "Update CD" at bounding box center [686, 212] width 70 height 26
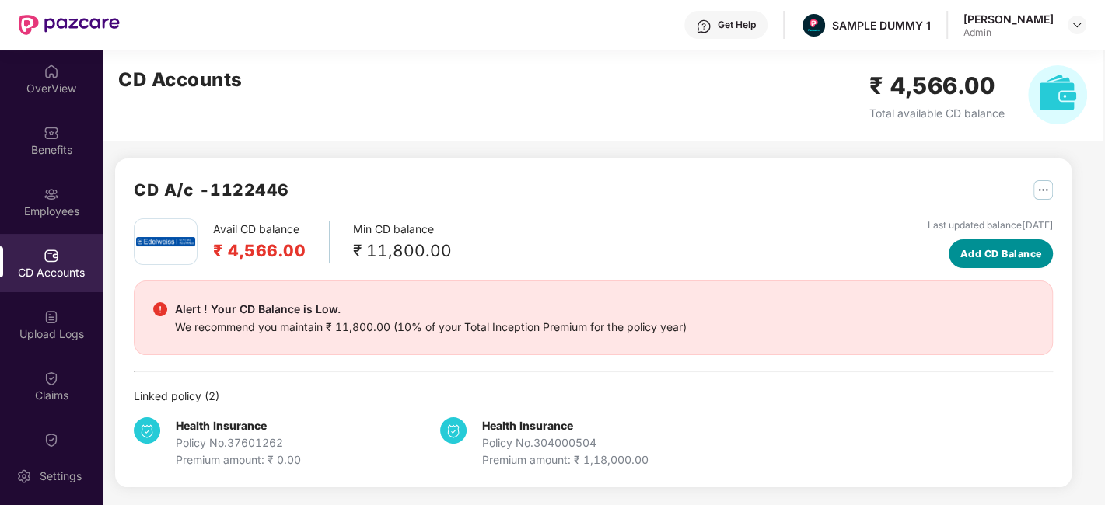
click at [997, 247] on span "Add CD Balance" at bounding box center [1001, 254] width 82 height 16
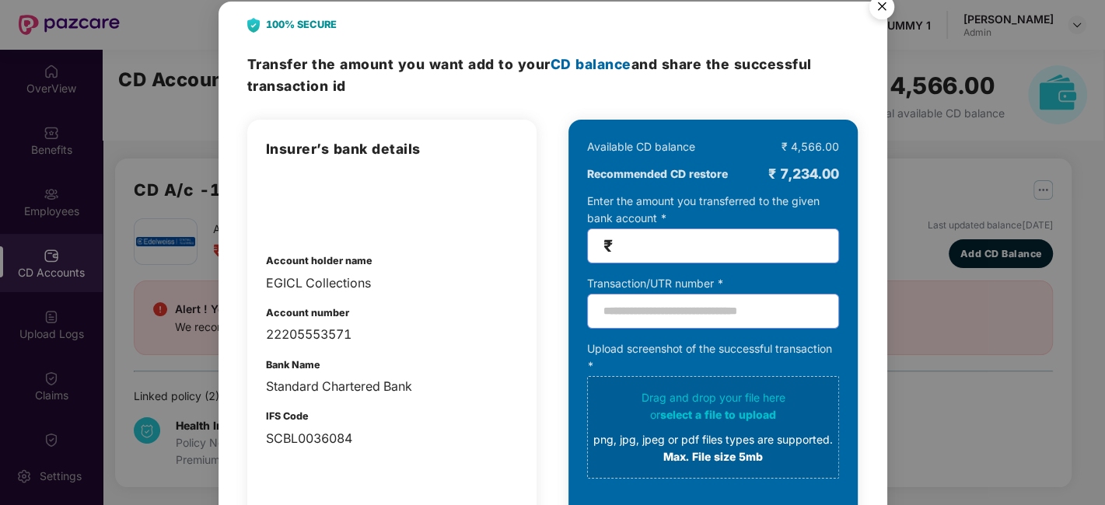
scroll to position [22, 0]
click at [695, 252] on input "number" at bounding box center [719, 246] width 207 height 18
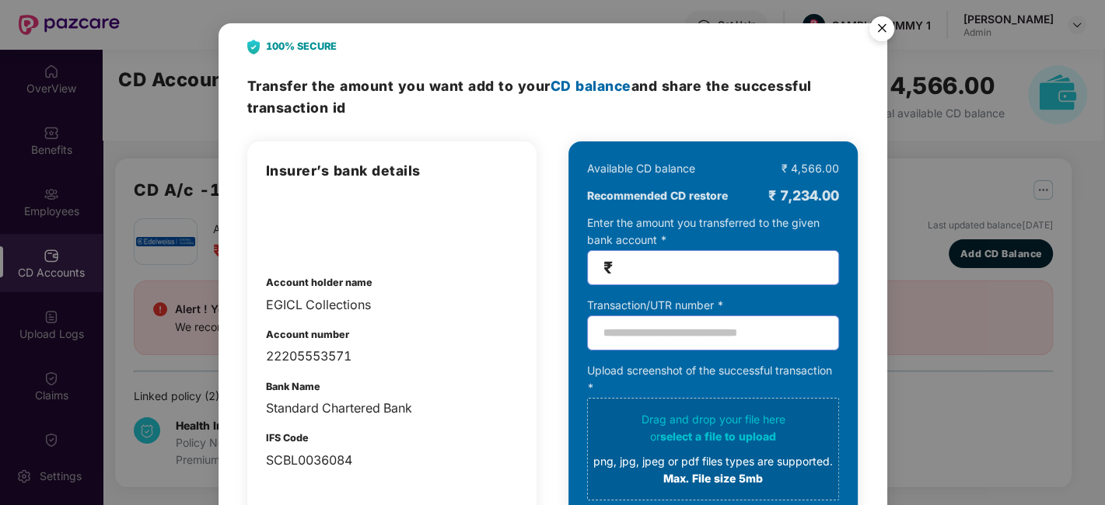
click at [884, 30] on img "Close" at bounding box center [882, 31] width 44 height 44
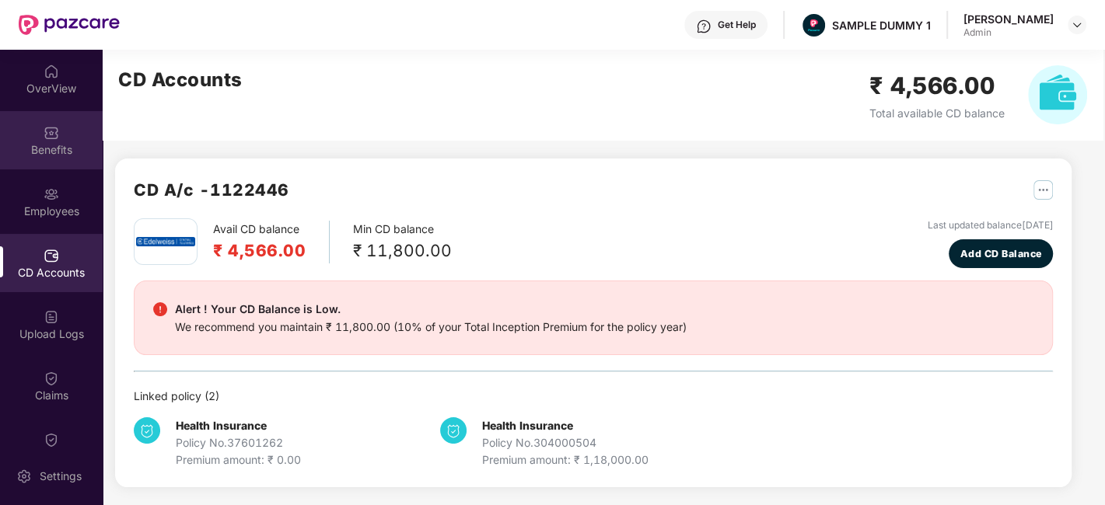
click at [9, 151] on div "Benefits" at bounding box center [51, 150] width 103 height 16
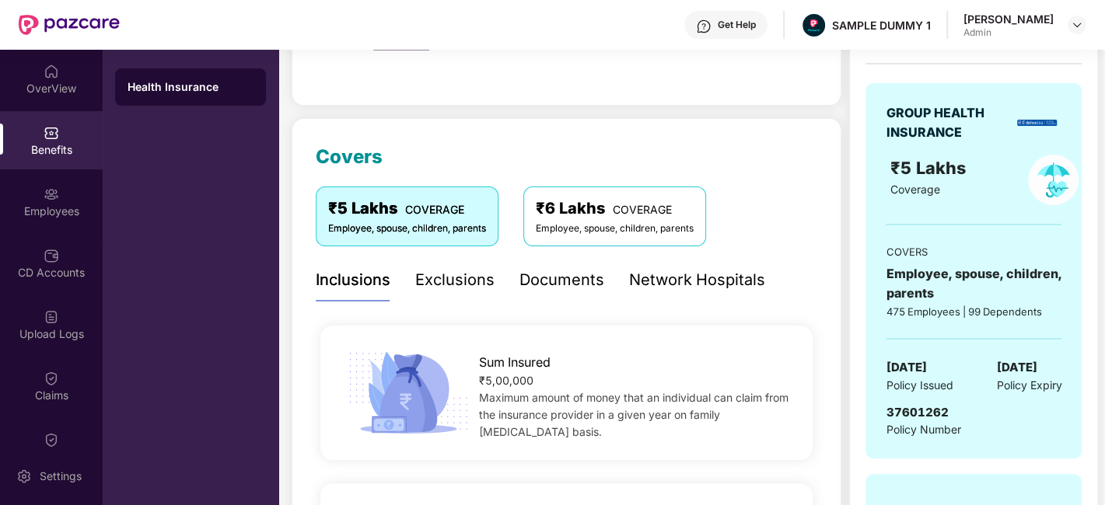
scroll to position [142, 0]
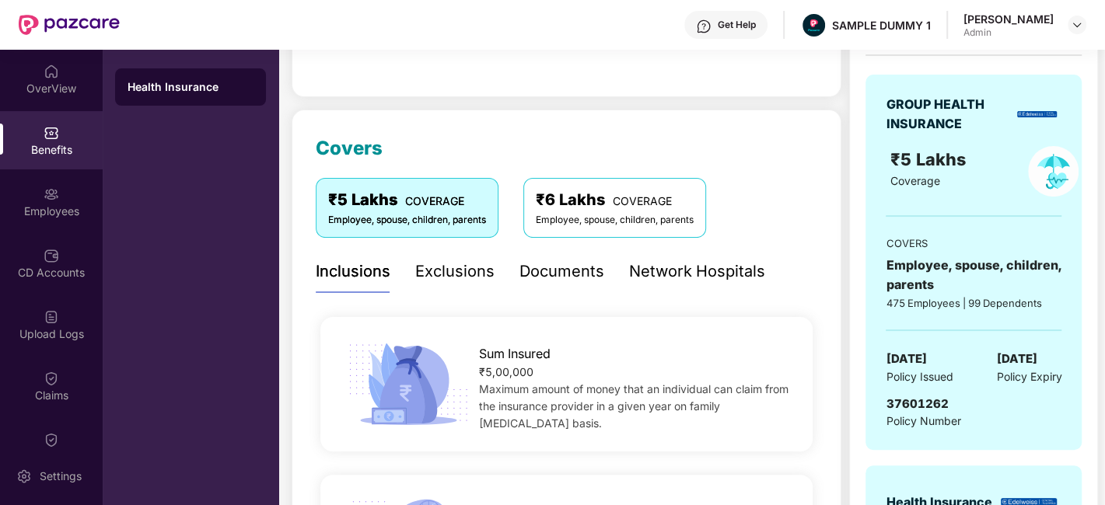
click at [573, 278] on div "Documents" at bounding box center [561, 272] width 85 height 24
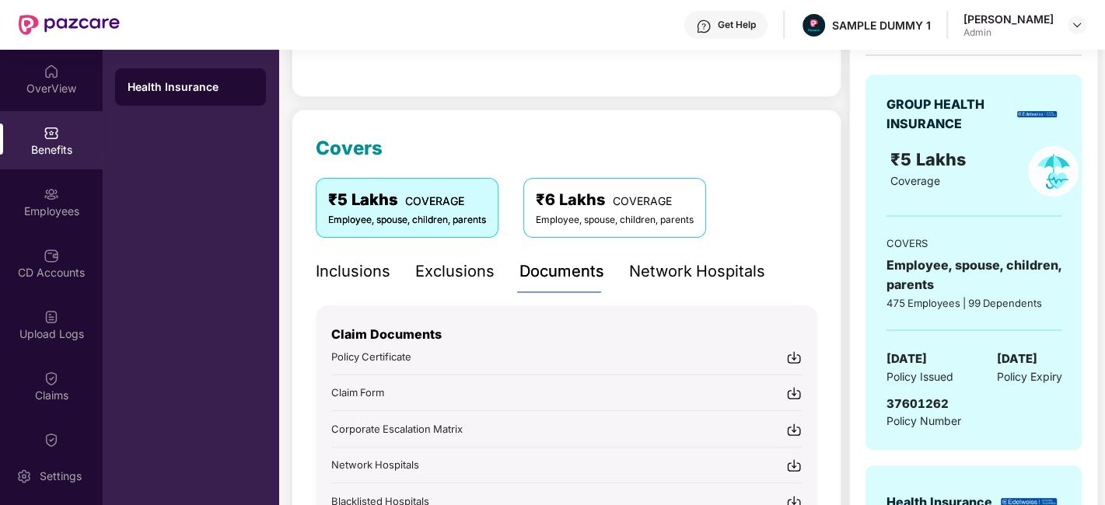
scroll to position [222, 0]
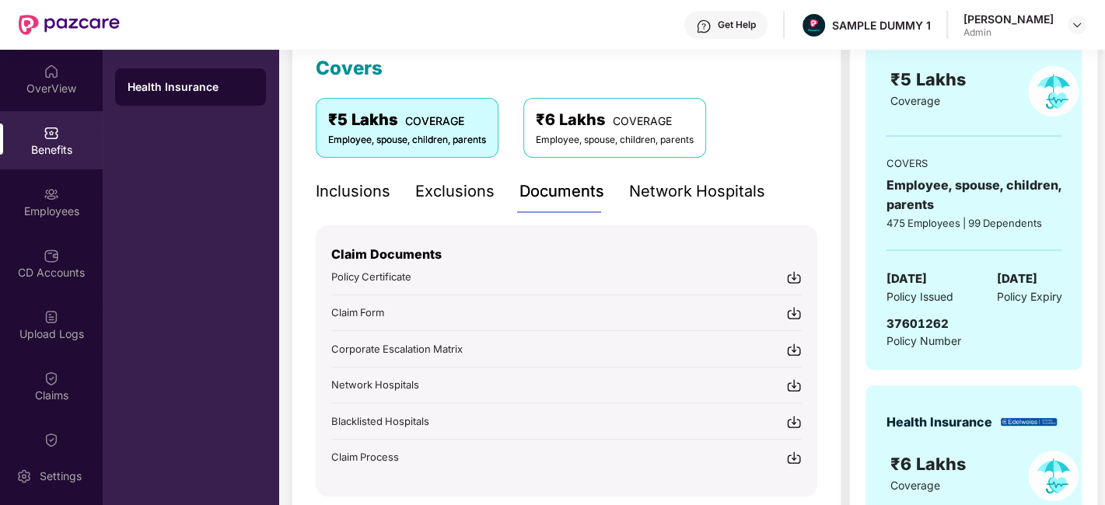
click at [790, 271] on img at bounding box center [794, 278] width 16 height 16
click at [672, 171] on div "Network Hospitals" at bounding box center [697, 191] width 136 height 43
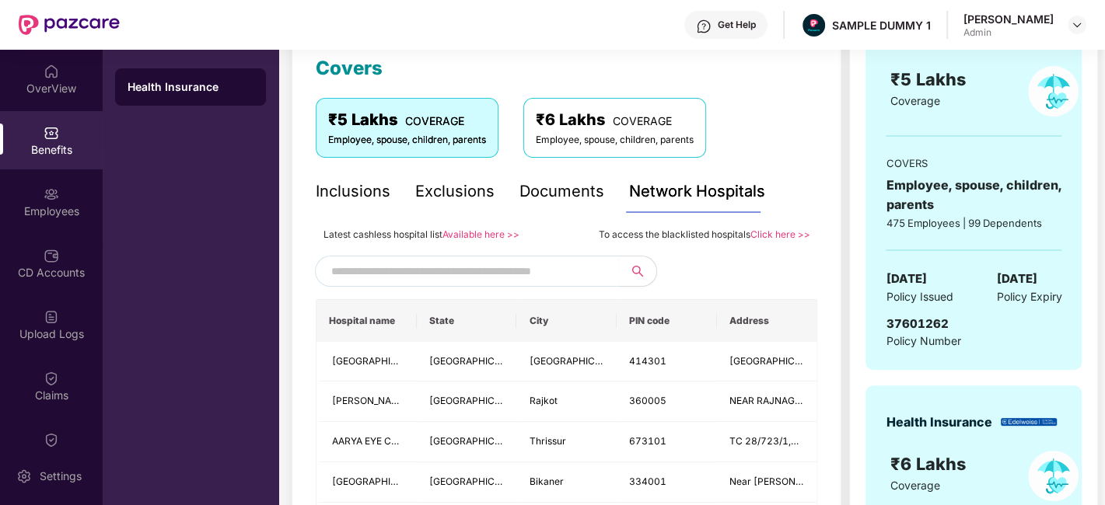
click at [431, 270] on input "text" at bounding box center [464, 271] width 266 height 23
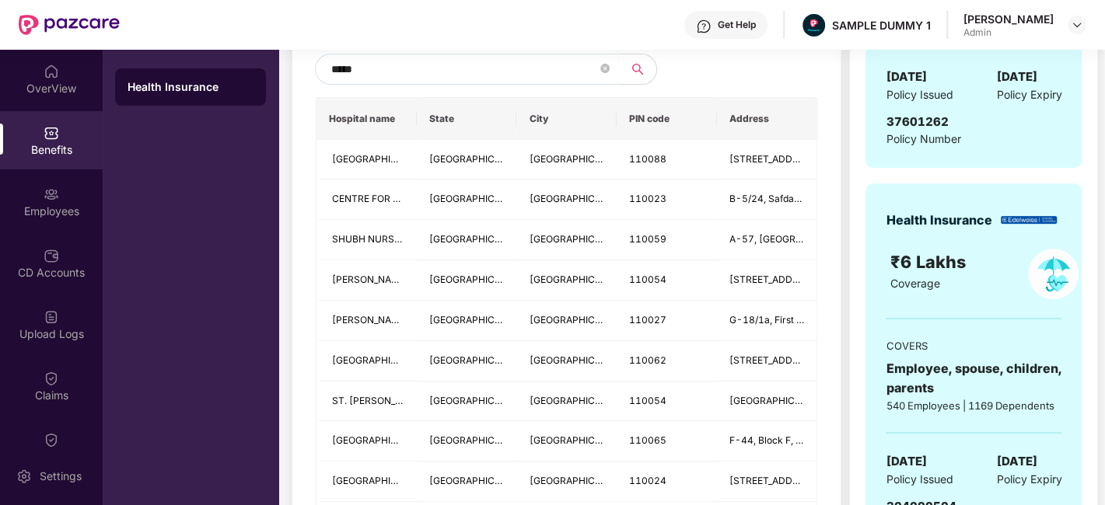
scroll to position [333, 0]
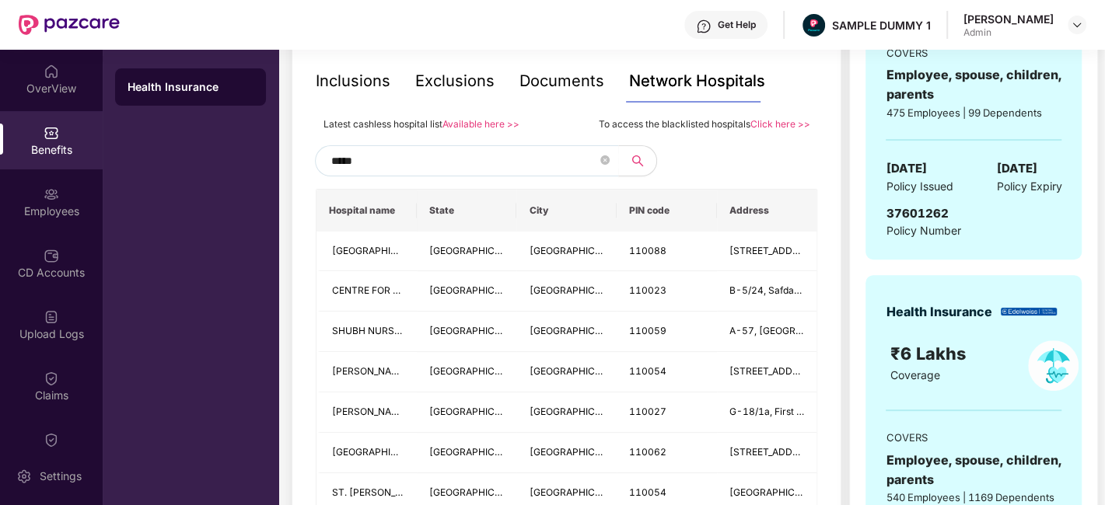
drag, startPoint x: 365, startPoint y: 160, endPoint x: 307, endPoint y: 167, distance: 57.9
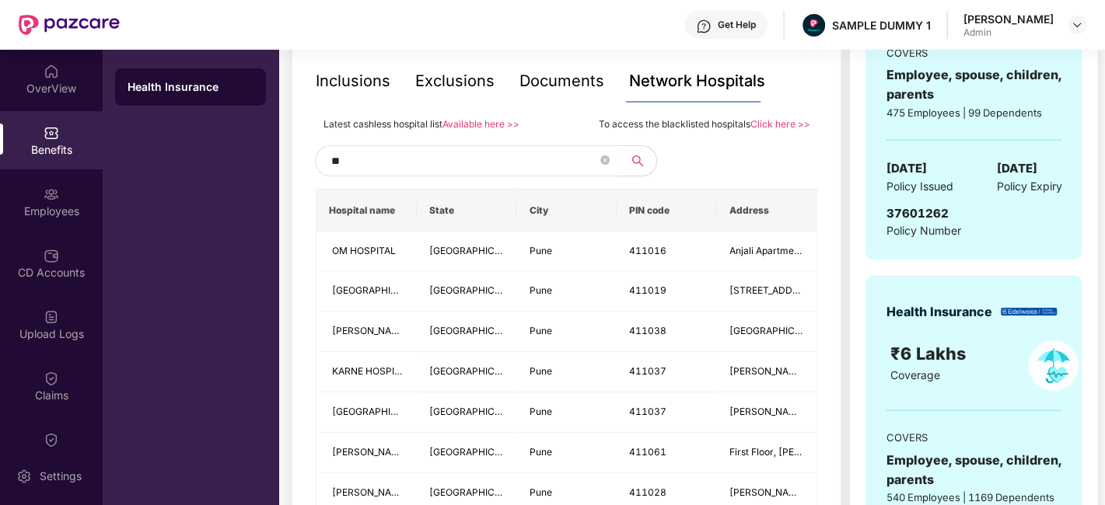
type input "*"
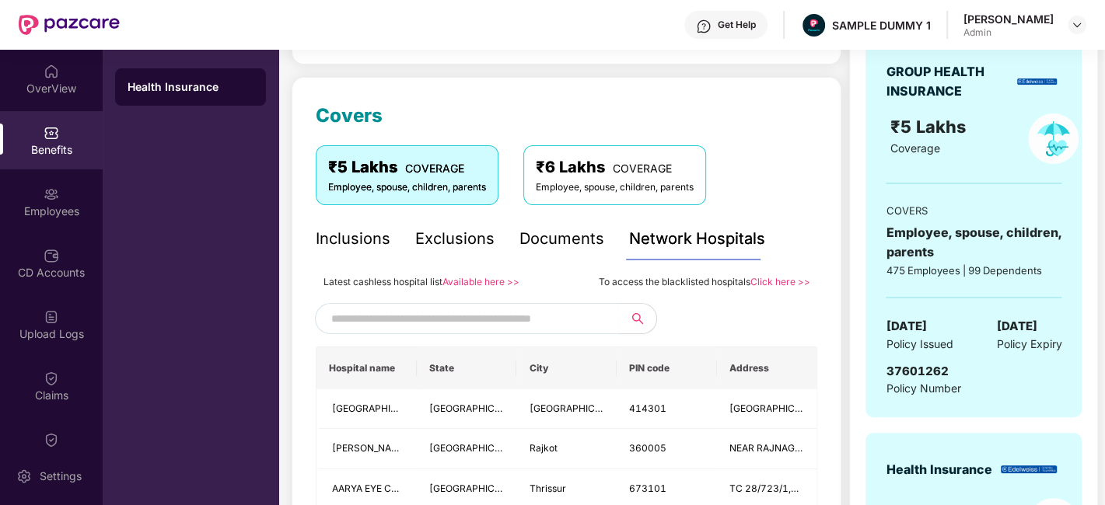
scroll to position [172, 0]
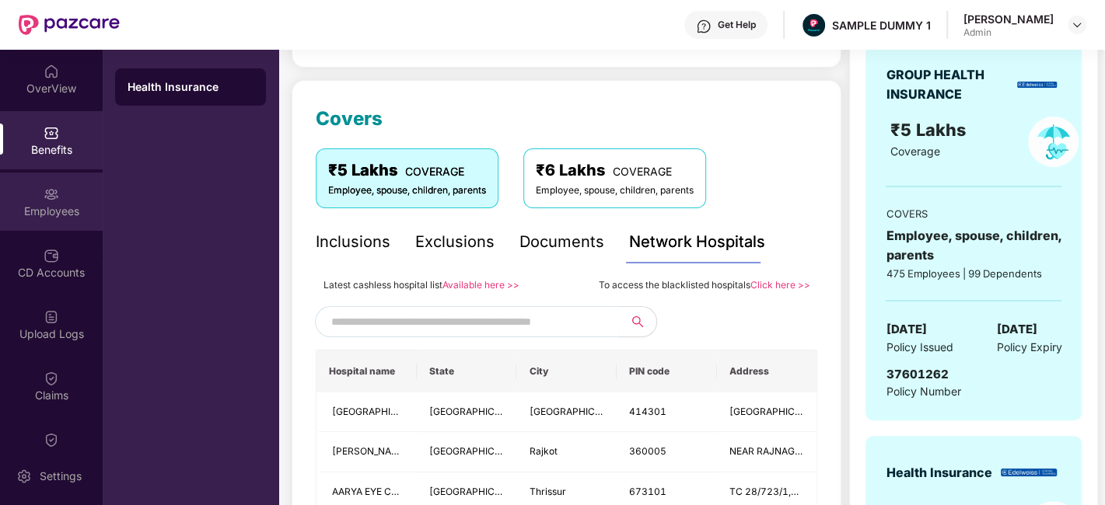
click at [28, 204] on div "Employees" at bounding box center [51, 212] width 103 height 16
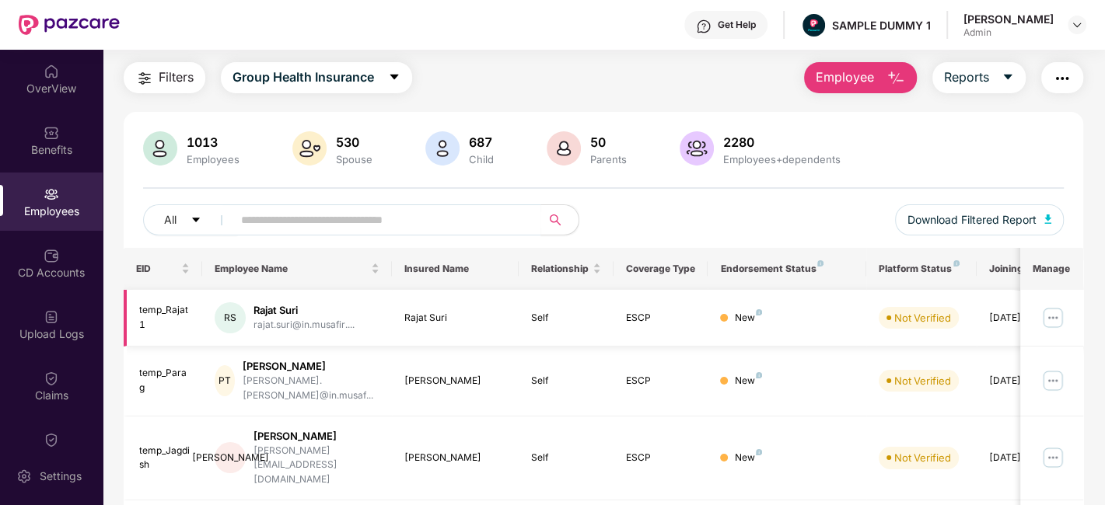
scroll to position [0, 0]
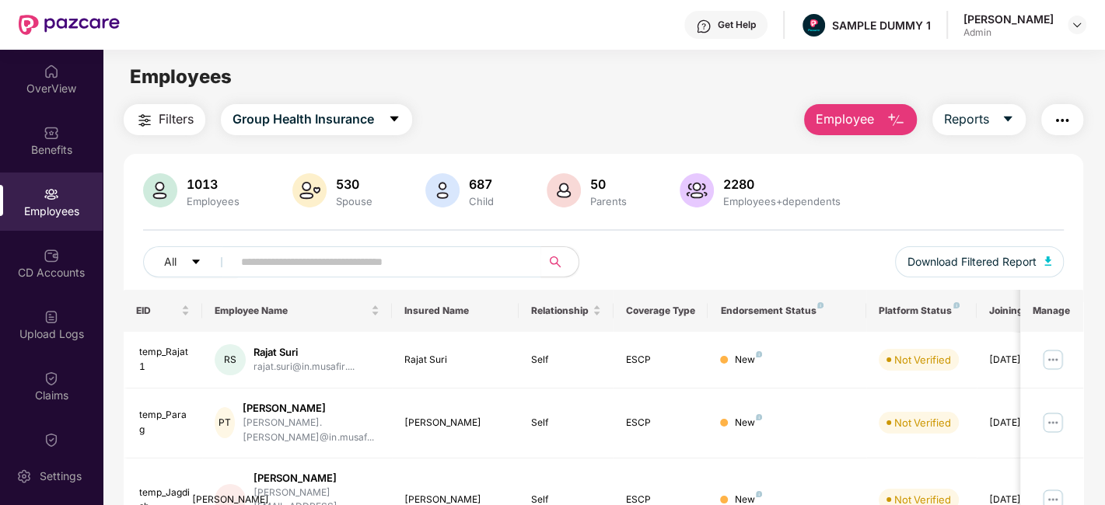
click at [860, 117] on span "Employee" at bounding box center [844, 119] width 58 height 19
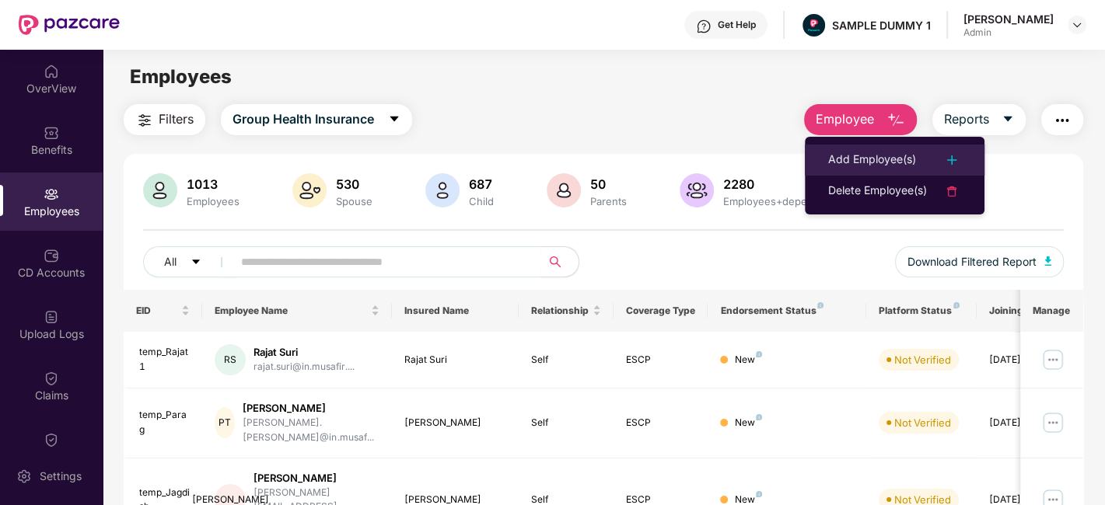
click at [870, 152] on div "Add Employee(s)" at bounding box center [872, 160] width 88 height 19
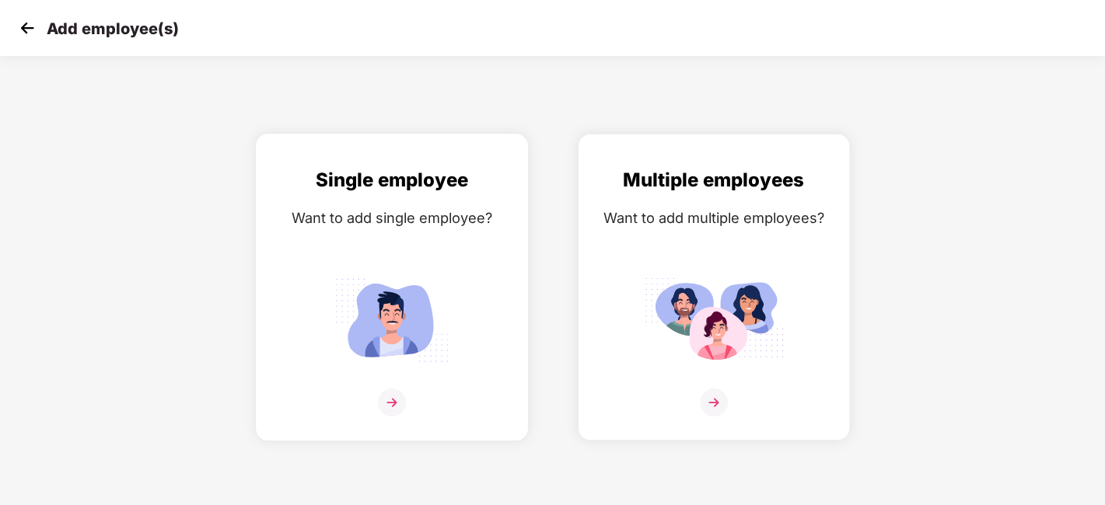
click at [393, 399] on img at bounding box center [392, 403] width 28 height 28
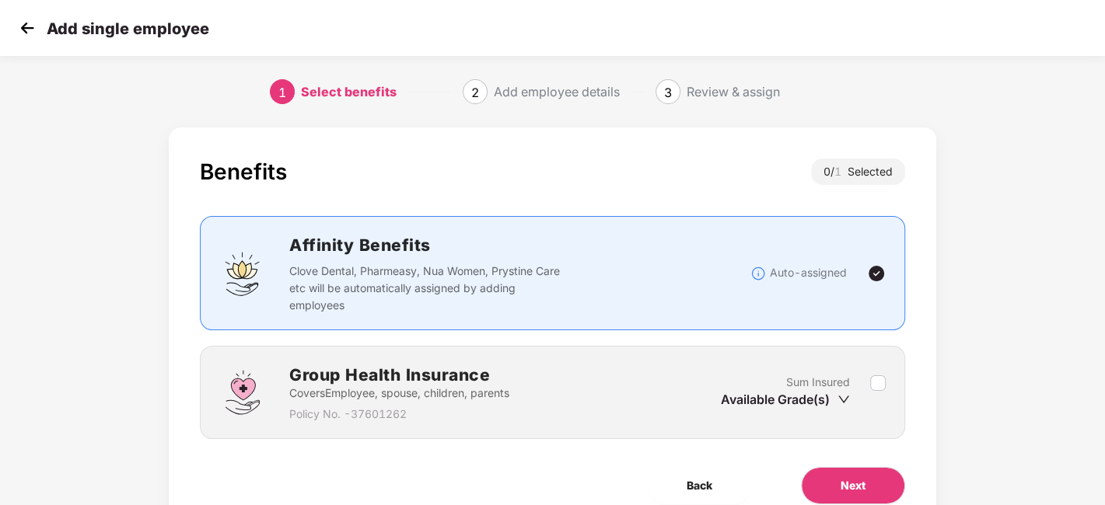
scroll to position [68, 0]
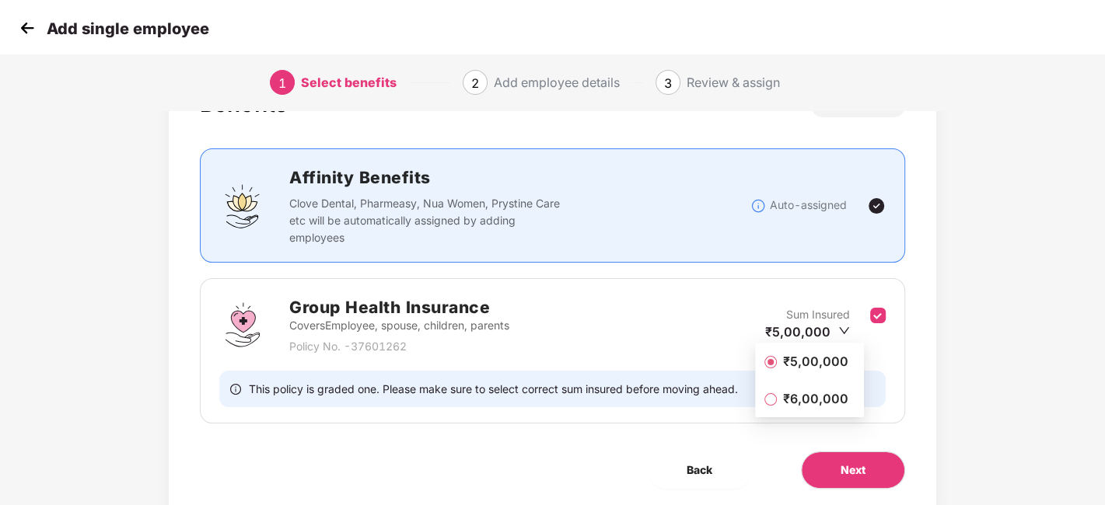
click at [826, 363] on span "₹5,00,000" at bounding box center [816, 361] width 78 height 17
click at [862, 467] on span "Next" at bounding box center [852, 470] width 25 height 17
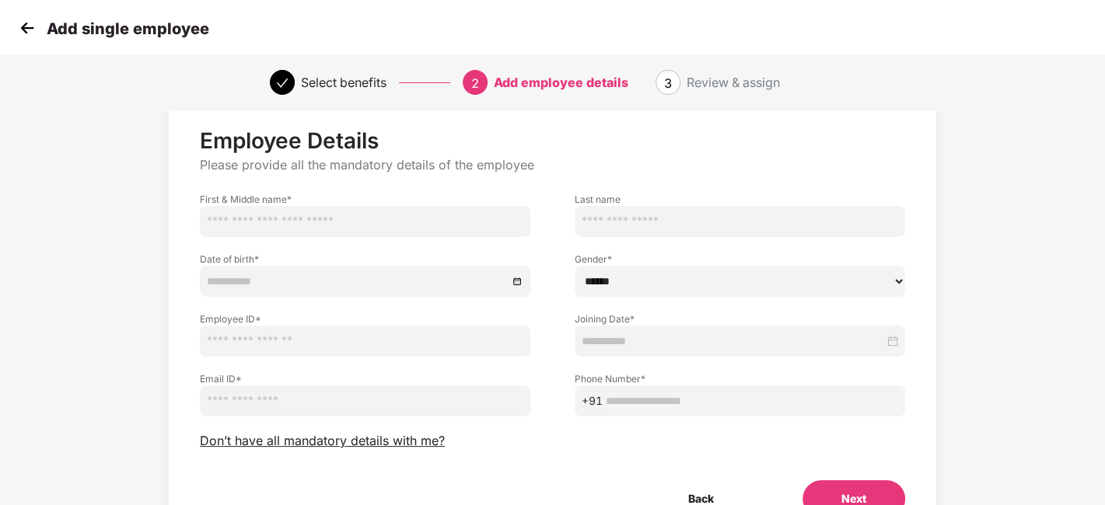
scroll to position [37, 0]
click at [23, 32] on img at bounding box center [27, 27] width 23 height 23
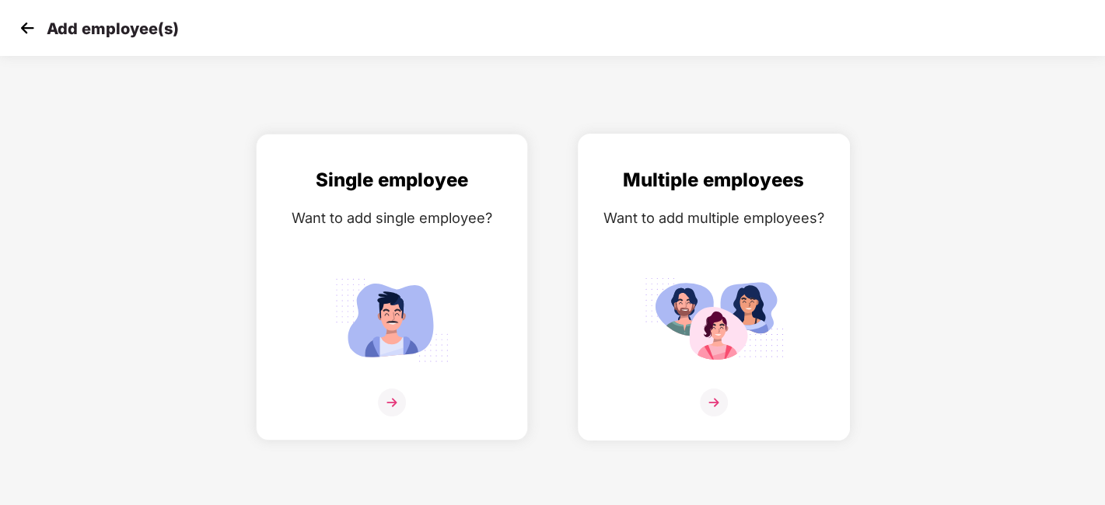
click at [721, 404] on img at bounding box center [714, 403] width 28 height 28
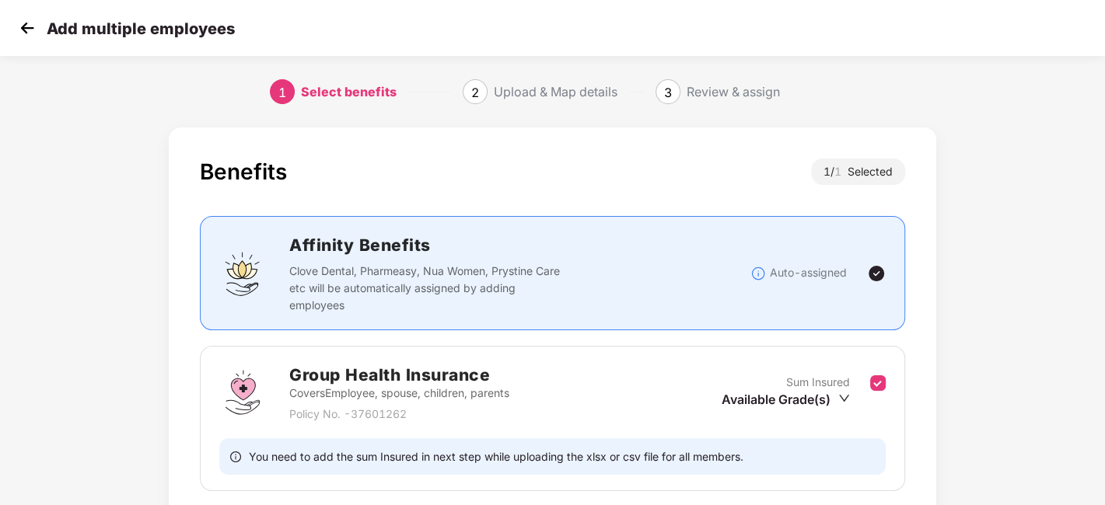
scroll to position [120, 0]
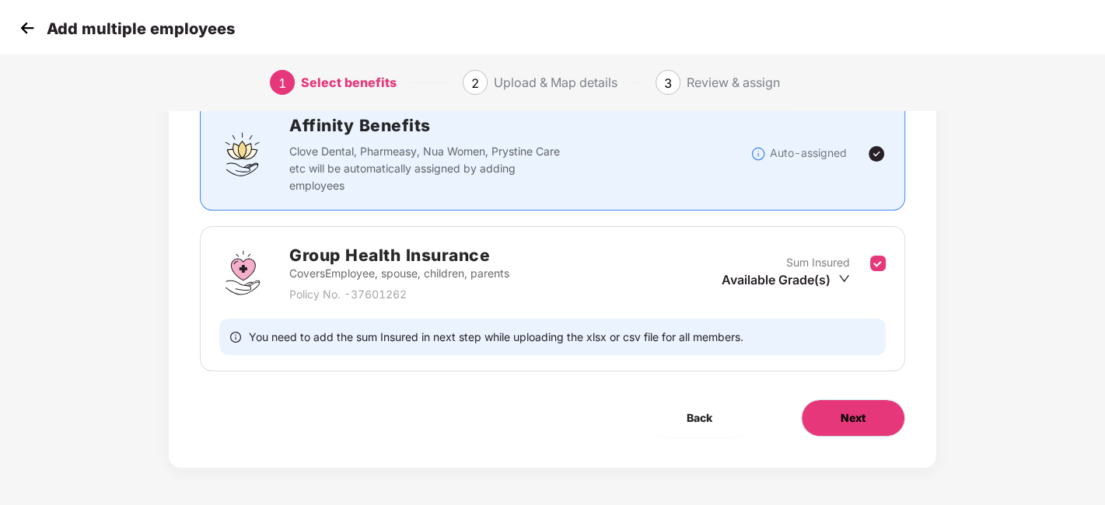
click at [828, 410] on button "Next" at bounding box center [853, 418] width 104 height 37
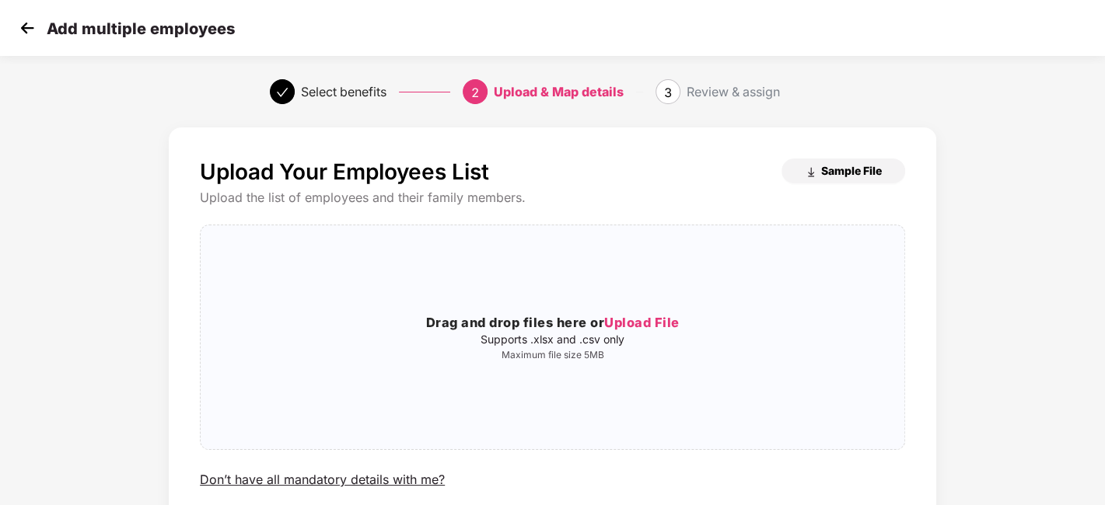
click at [822, 167] on span "Sample File" at bounding box center [851, 170] width 61 height 15
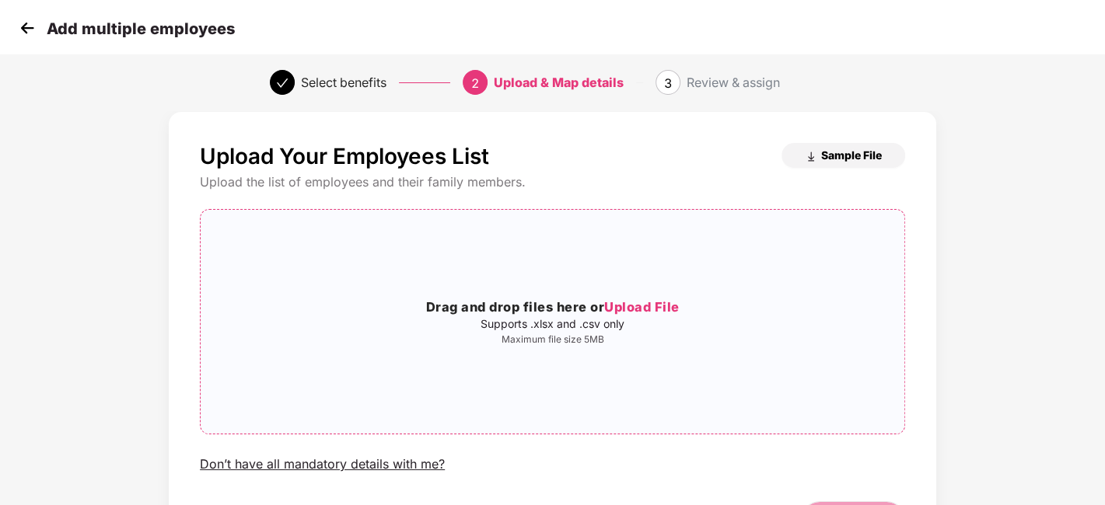
scroll to position [15, 0]
click at [26, 30] on img at bounding box center [27, 27] width 23 height 23
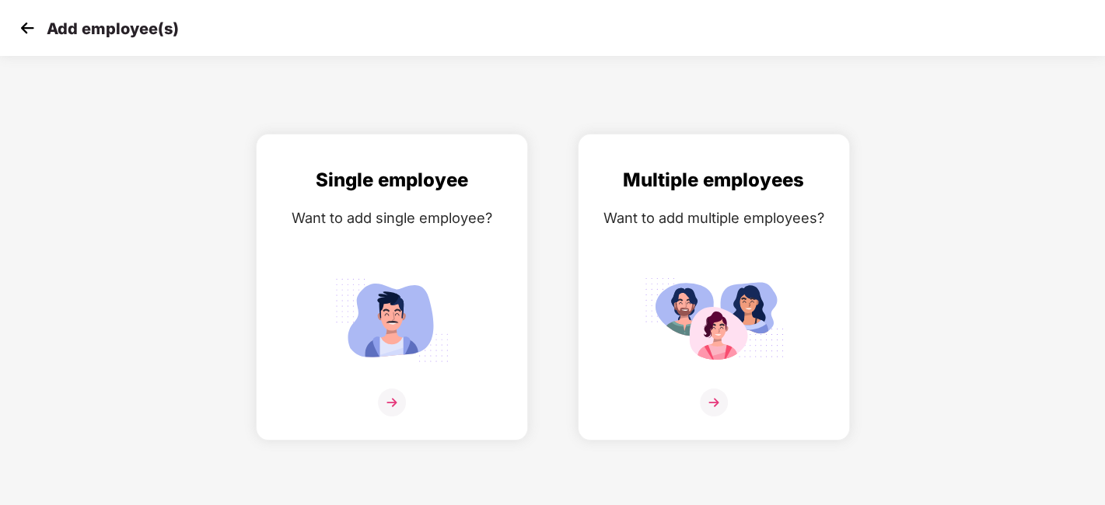
scroll to position [0, 0]
click at [26, 30] on img at bounding box center [27, 27] width 23 height 23
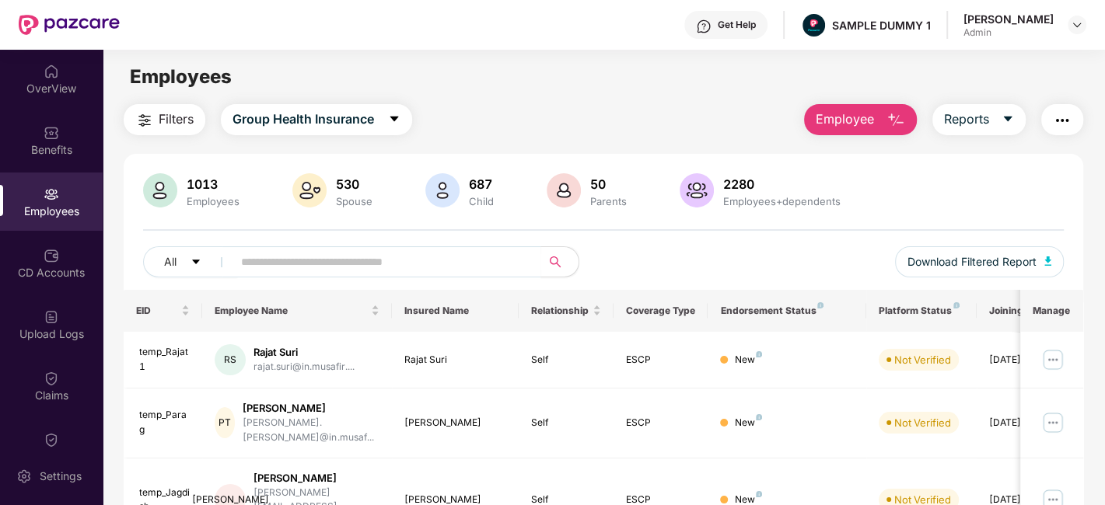
click at [868, 118] on span "Employee" at bounding box center [844, 119] width 58 height 19
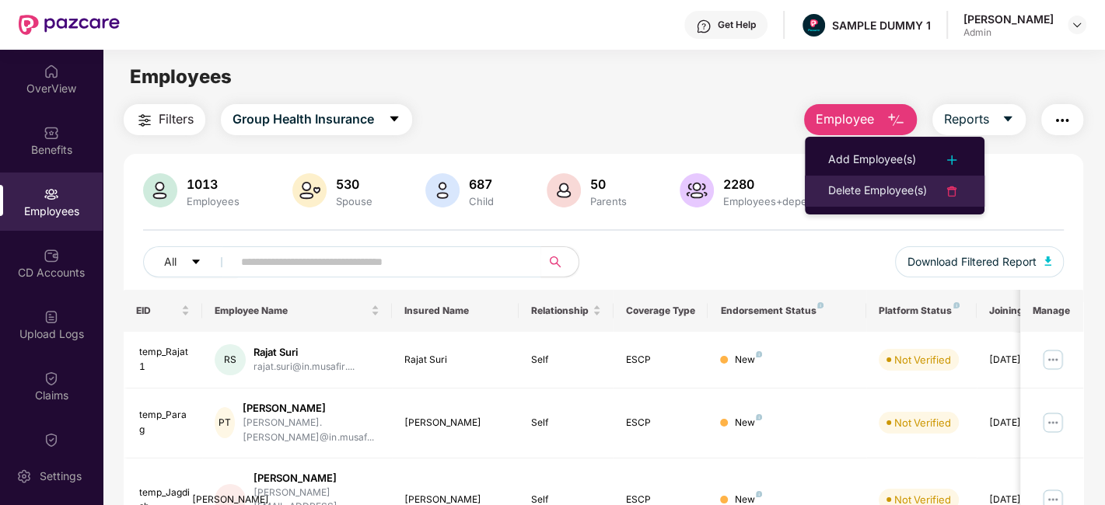
click at [851, 187] on div "Delete Employee(s)" at bounding box center [877, 191] width 99 height 19
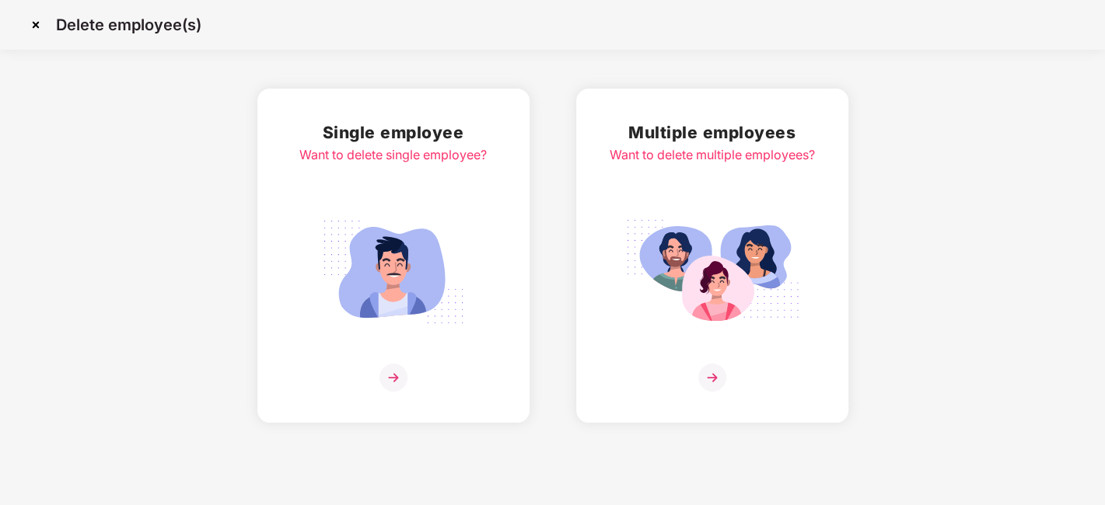
click at [392, 373] on img at bounding box center [393, 378] width 28 height 28
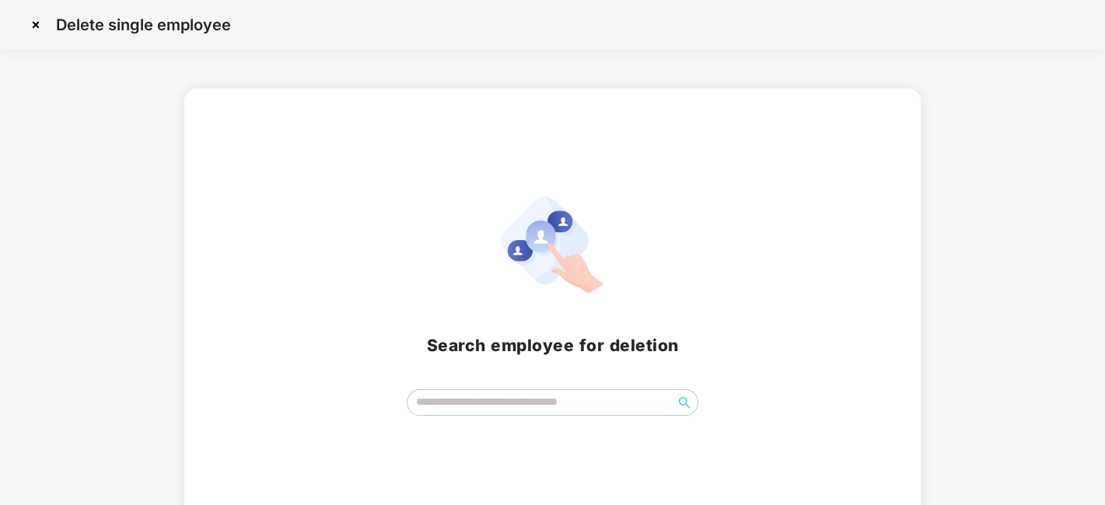
scroll to position [18, 0]
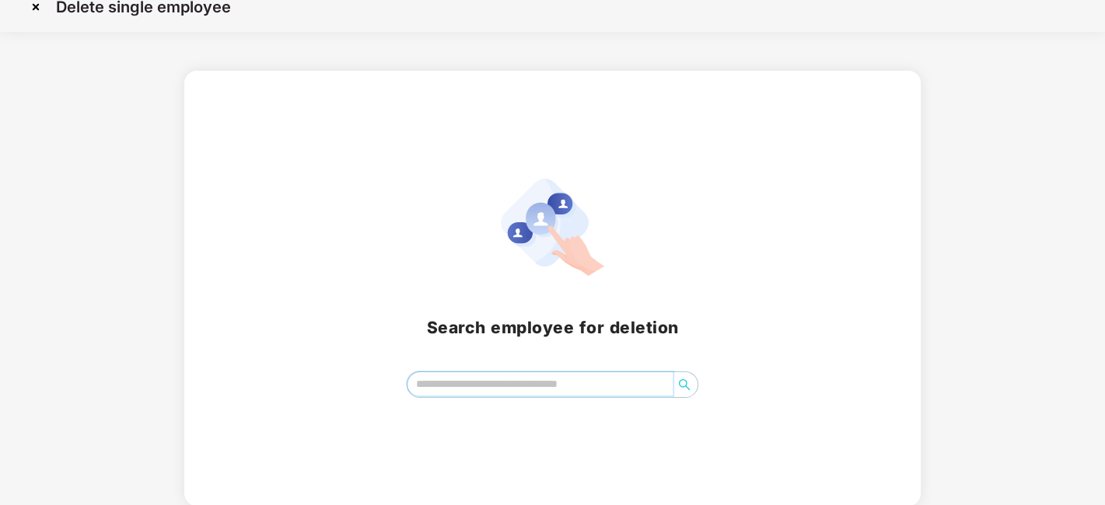
click at [457, 379] on input "search" at bounding box center [539, 383] width 265 height 23
click at [31, 7] on img at bounding box center [35, 7] width 25 height 25
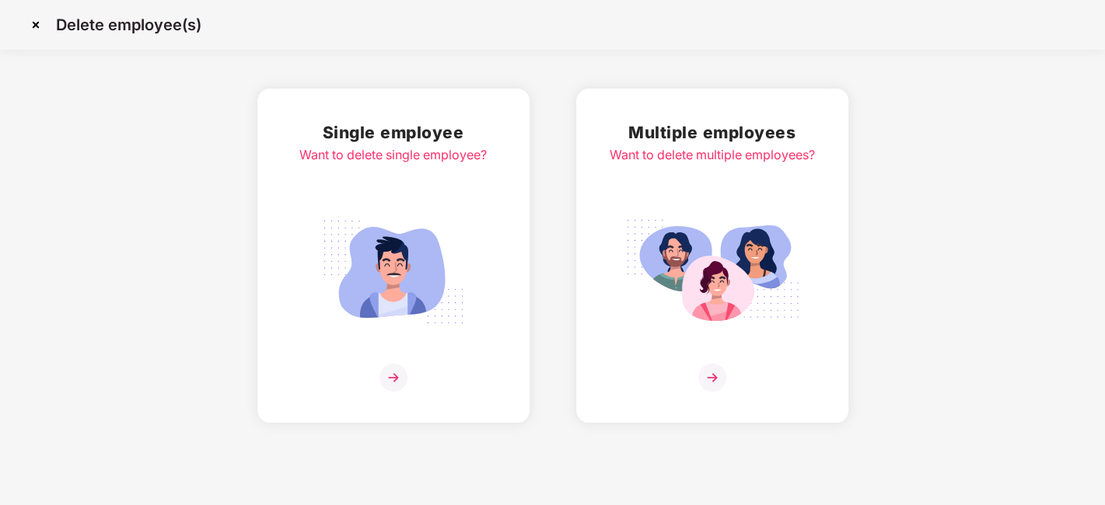
click at [30, 23] on img at bounding box center [35, 24] width 25 height 25
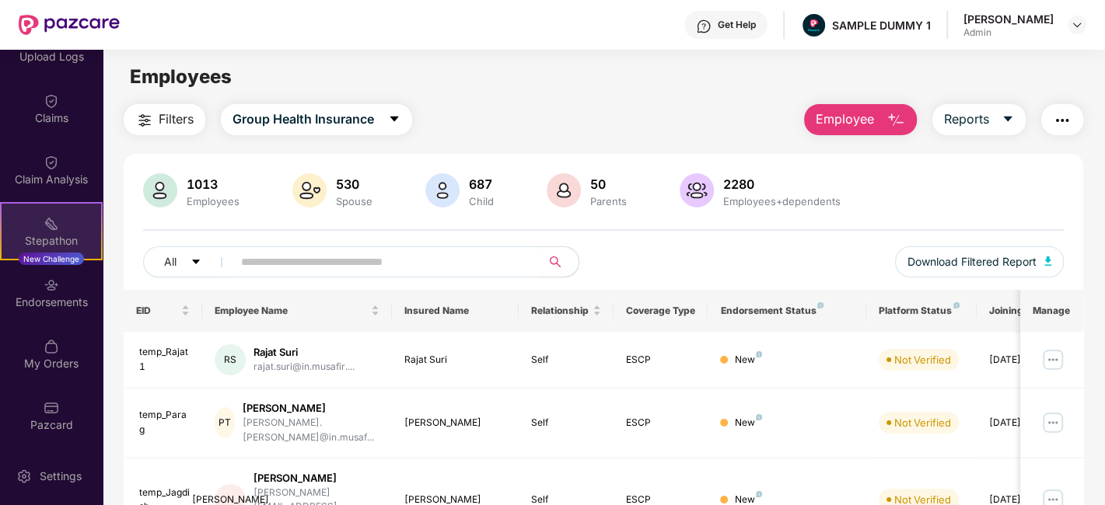
scroll to position [277, 0]
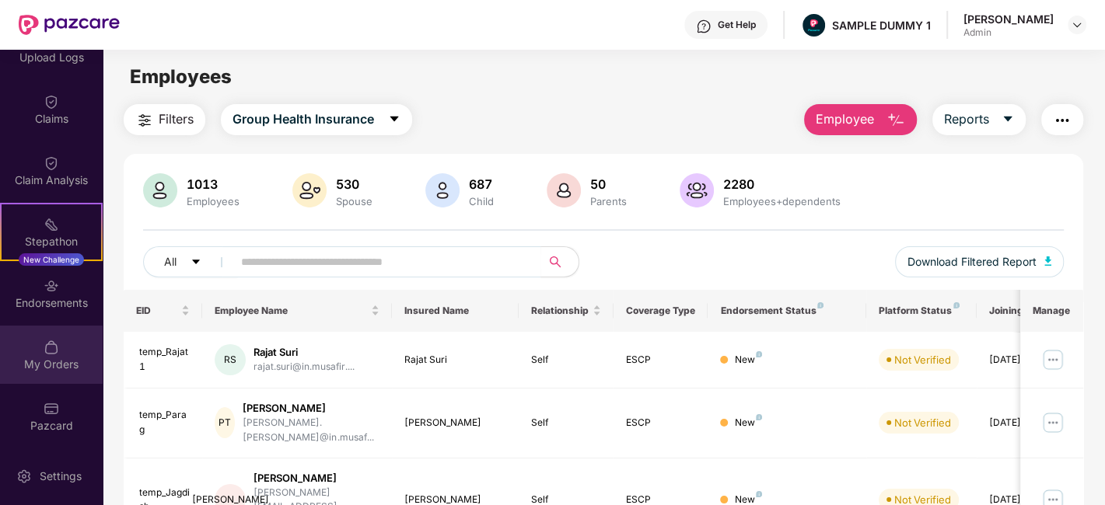
click at [51, 351] on img at bounding box center [52, 348] width 16 height 16
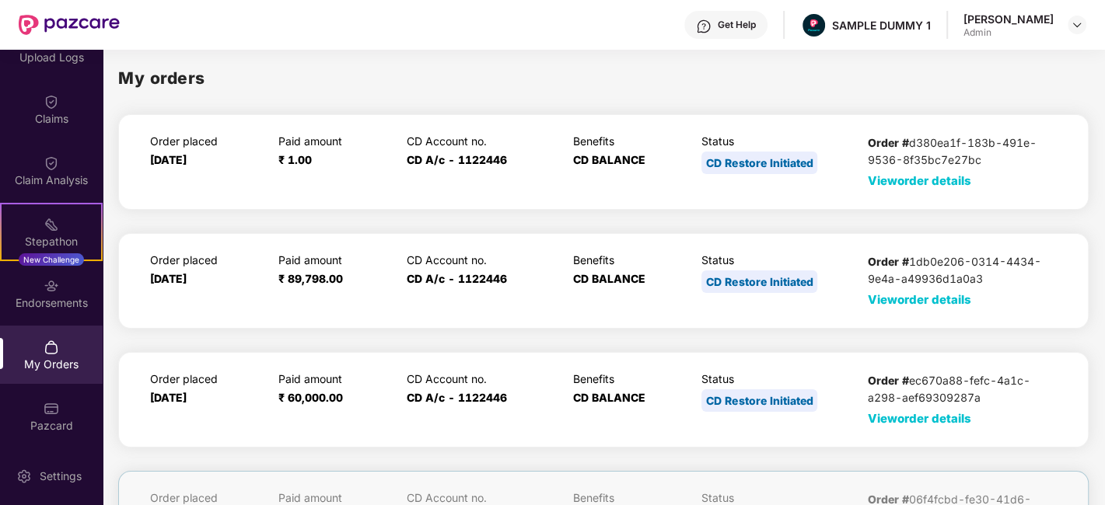
click at [910, 184] on span "View order details" at bounding box center [919, 180] width 103 height 15
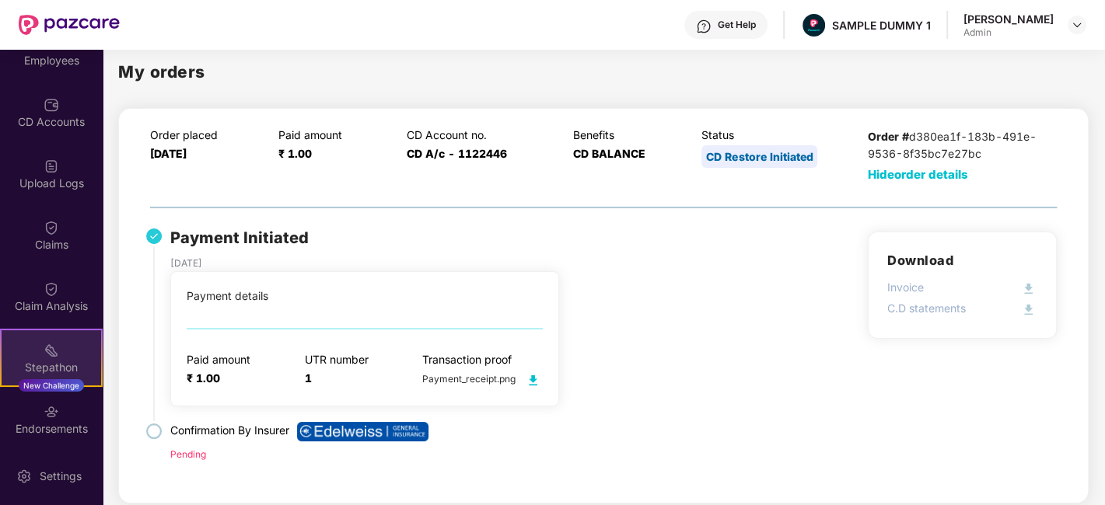
scroll to position [148, 0]
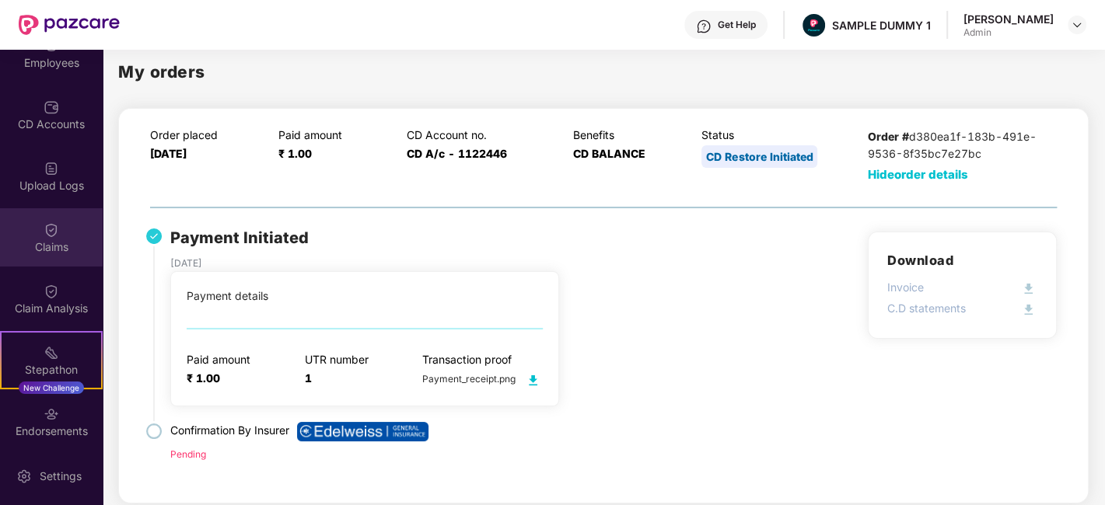
click at [41, 239] on div "Claims" at bounding box center [51, 247] width 103 height 16
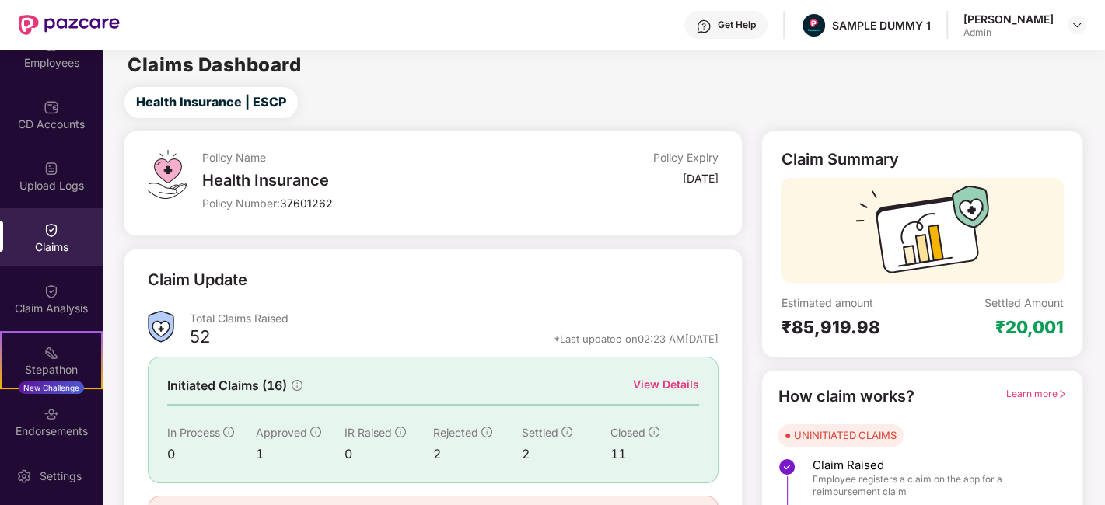
scroll to position [102, 0]
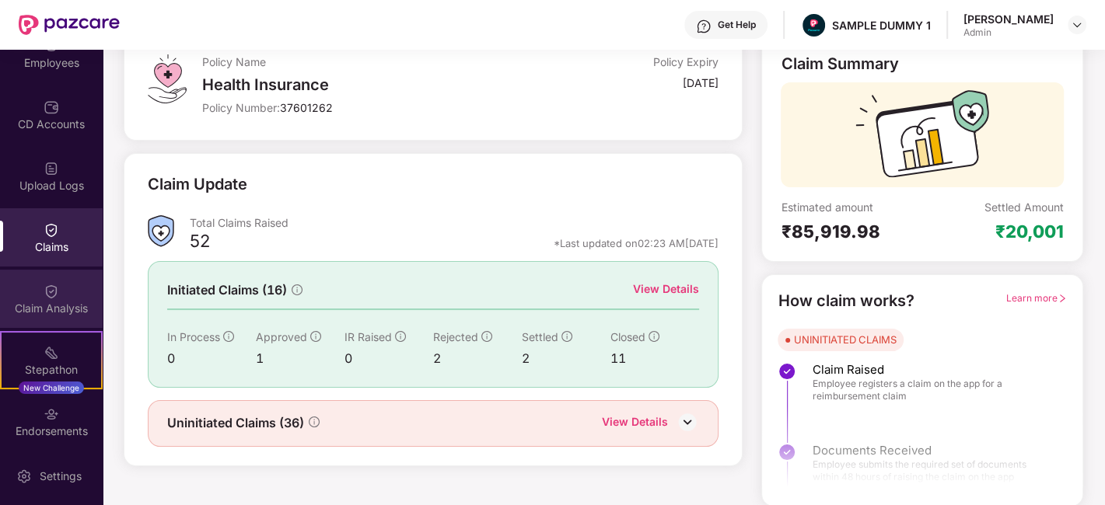
click at [49, 294] on img at bounding box center [52, 292] width 16 height 16
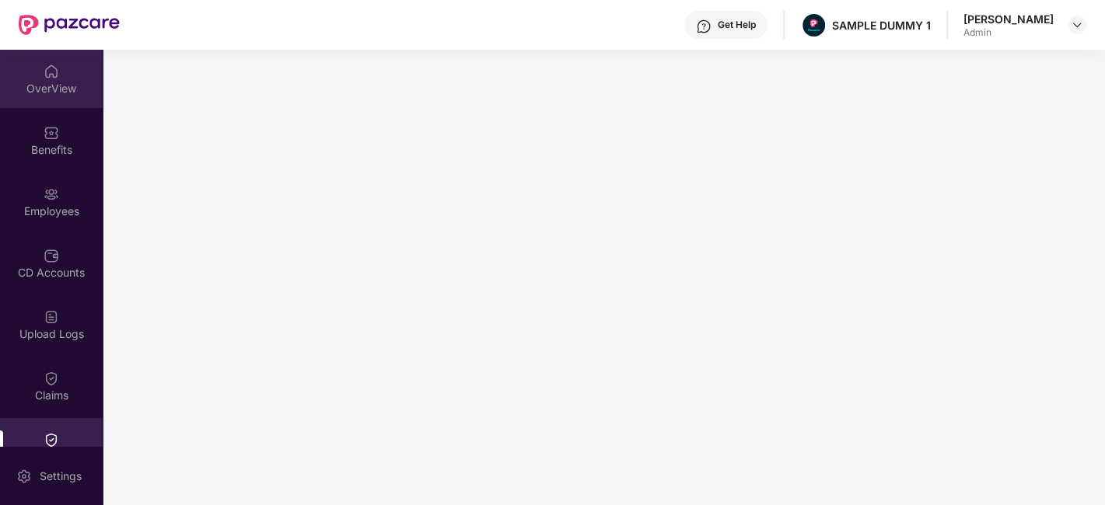
click at [55, 58] on div "OverView" at bounding box center [51, 79] width 103 height 58
